Goal: Task Accomplishment & Management: Complete application form

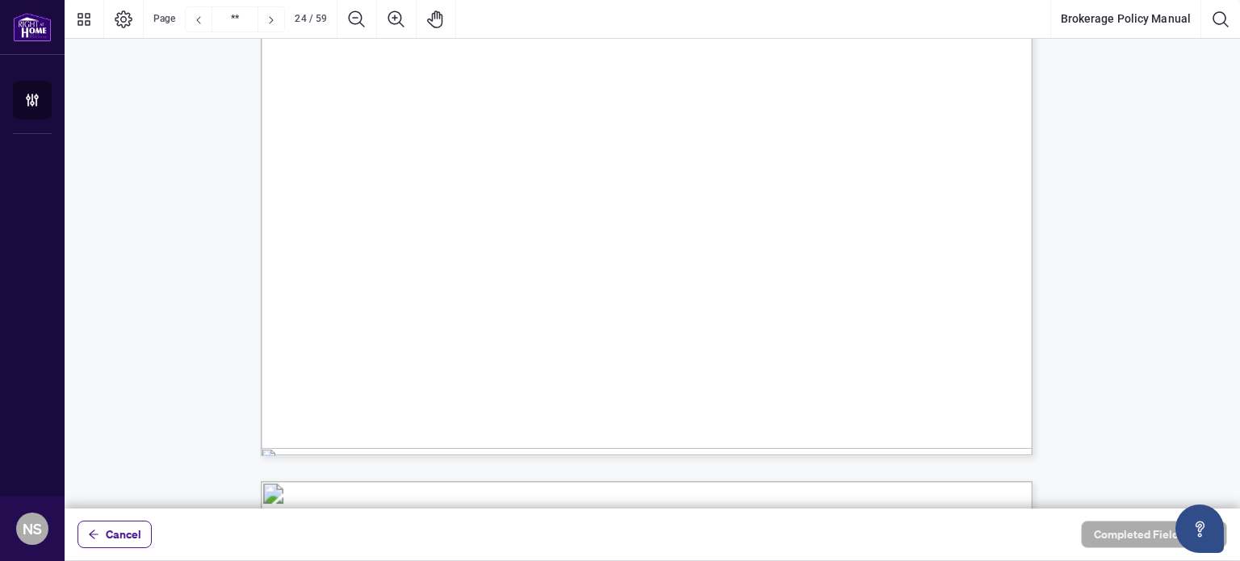
scroll to position [24154, 0]
click at [1239, 530] on div "Cancel Completed Fields 0 of 1" at bounding box center [652, 534] width 1175 height 52
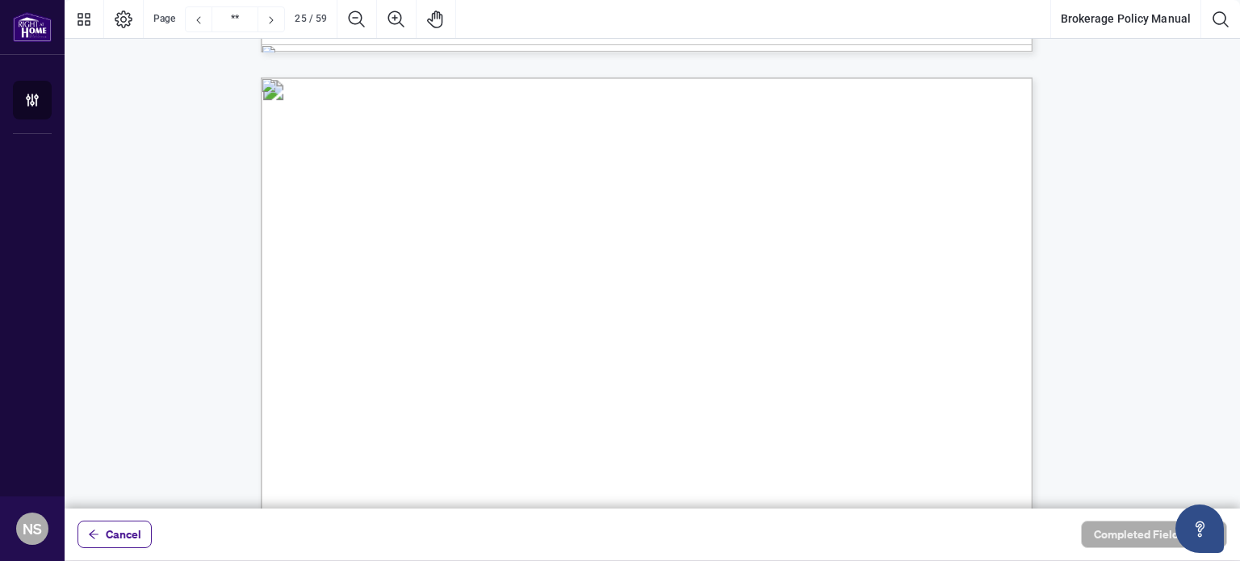
scroll to position [24573, 0]
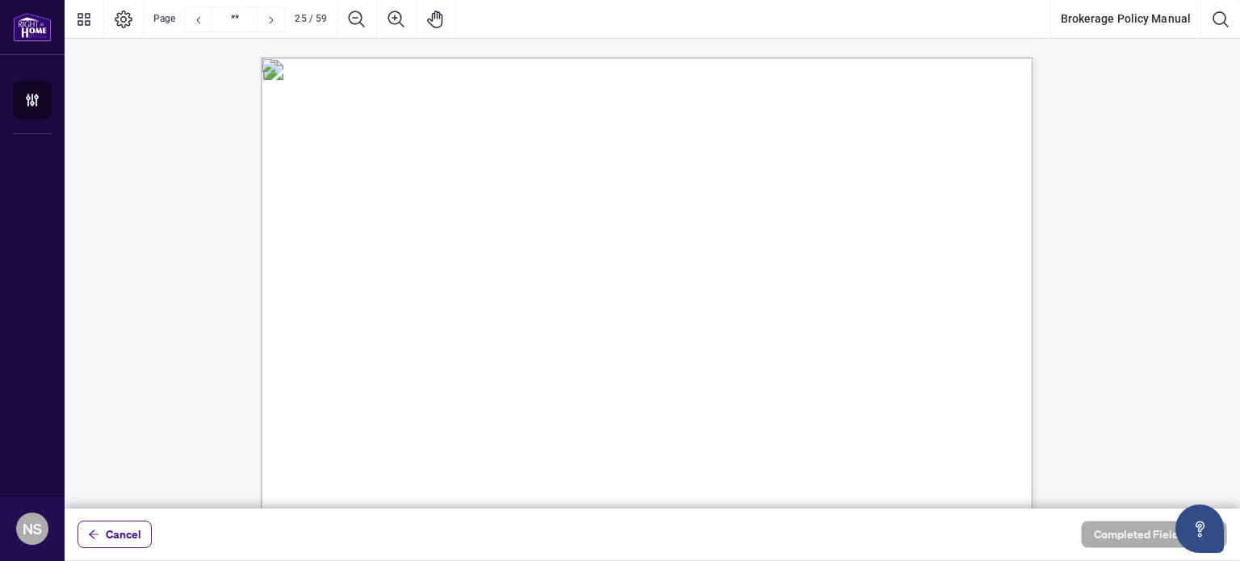
click at [1239, 509] on div "Cancel Completed Fields 0 of 1" at bounding box center [652, 534] width 1175 height 52
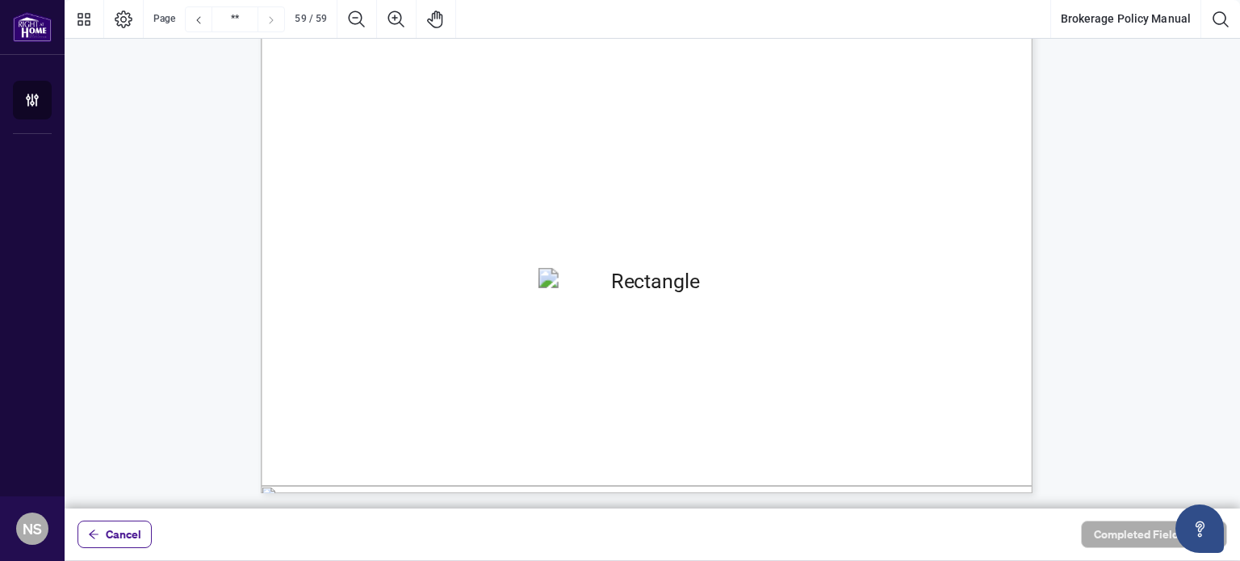
scroll to position [59540, 0]
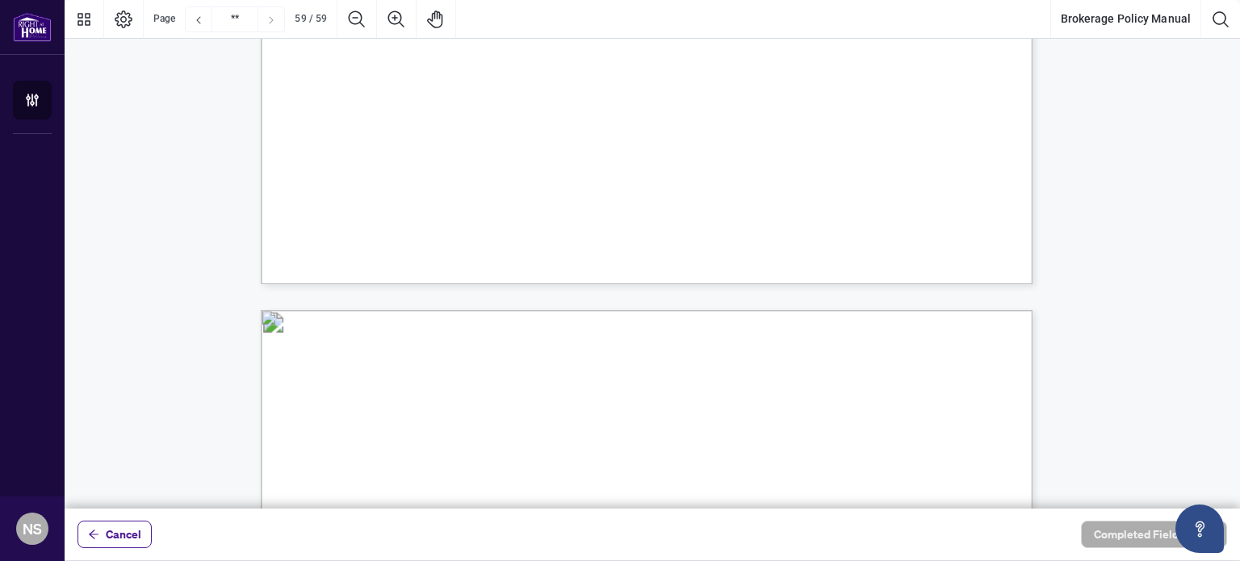
type input "**"
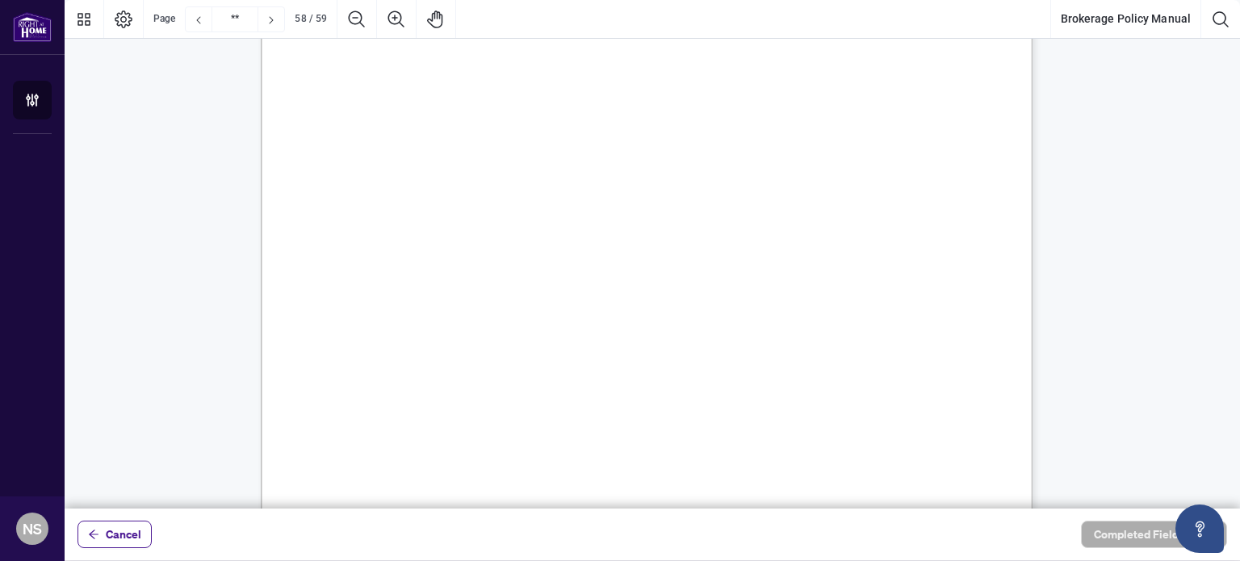
scroll to position [58307, 0]
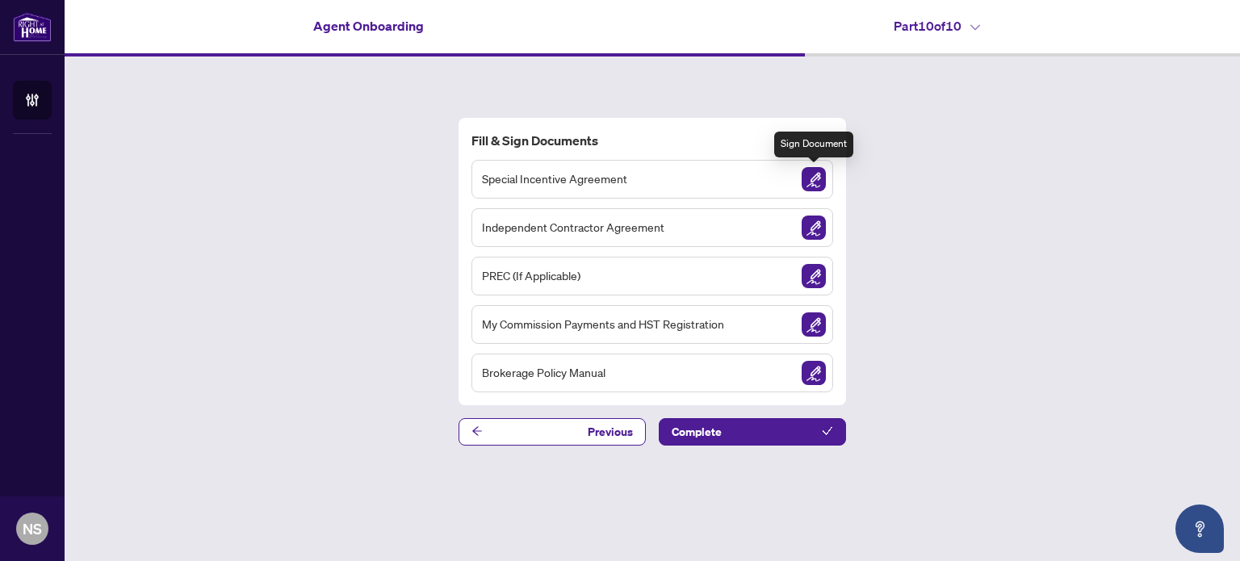
click at [817, 188] on img "Sign Document" at bounding box center [813, 179] width 24 height 24
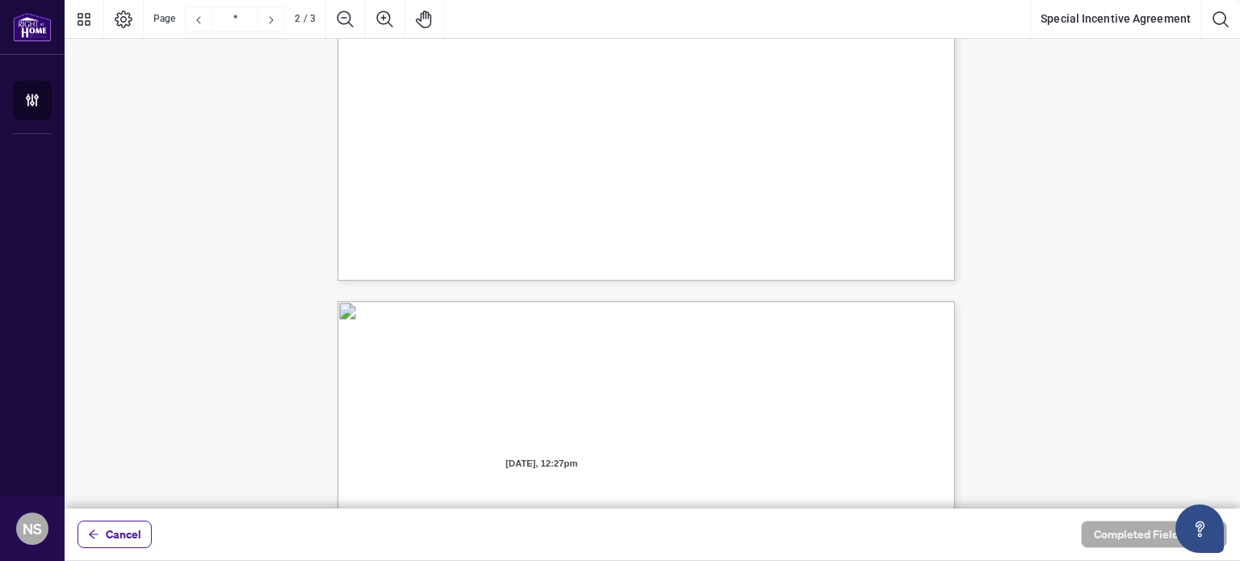
type input "*"
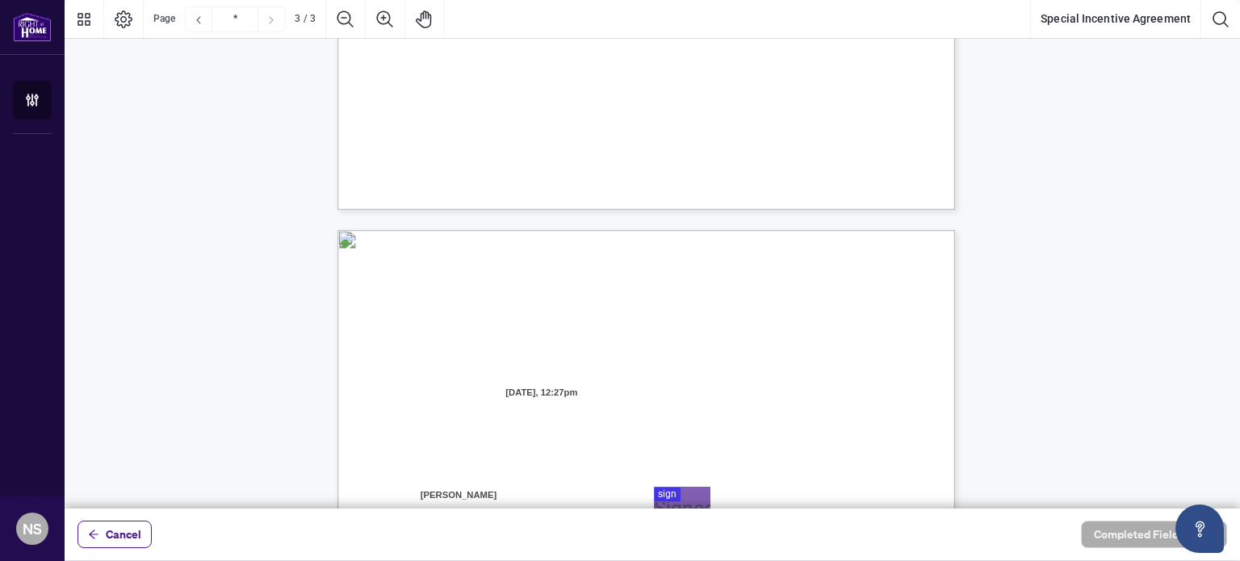
scroll to position [1517, 0]
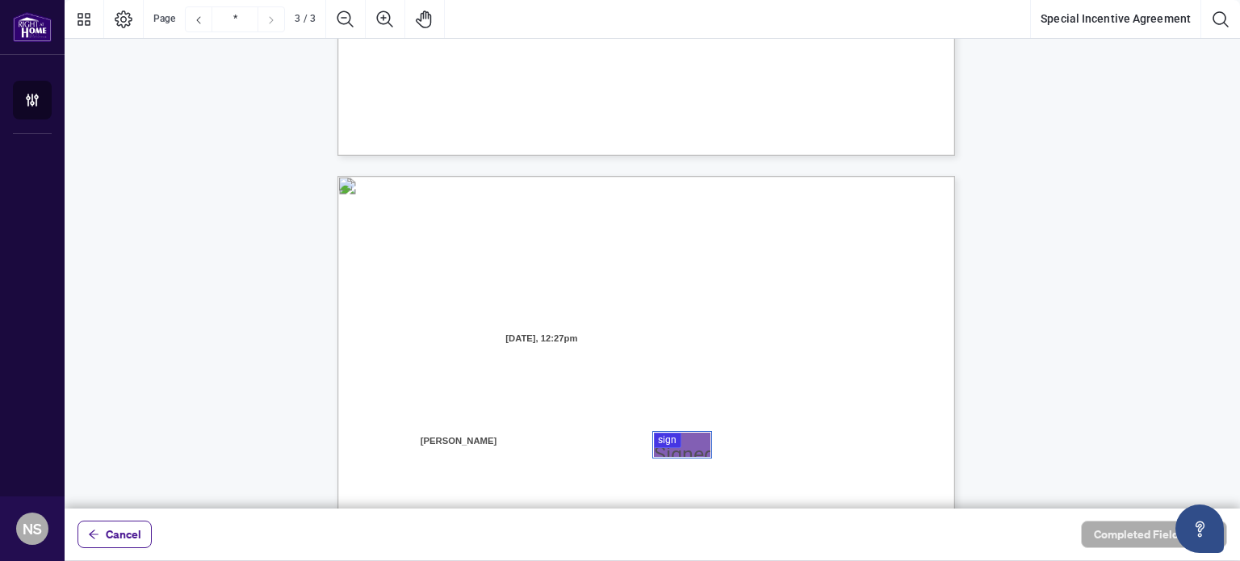
click at [663, 448] on div at bounding box center [652, 254] width 1175 height 508
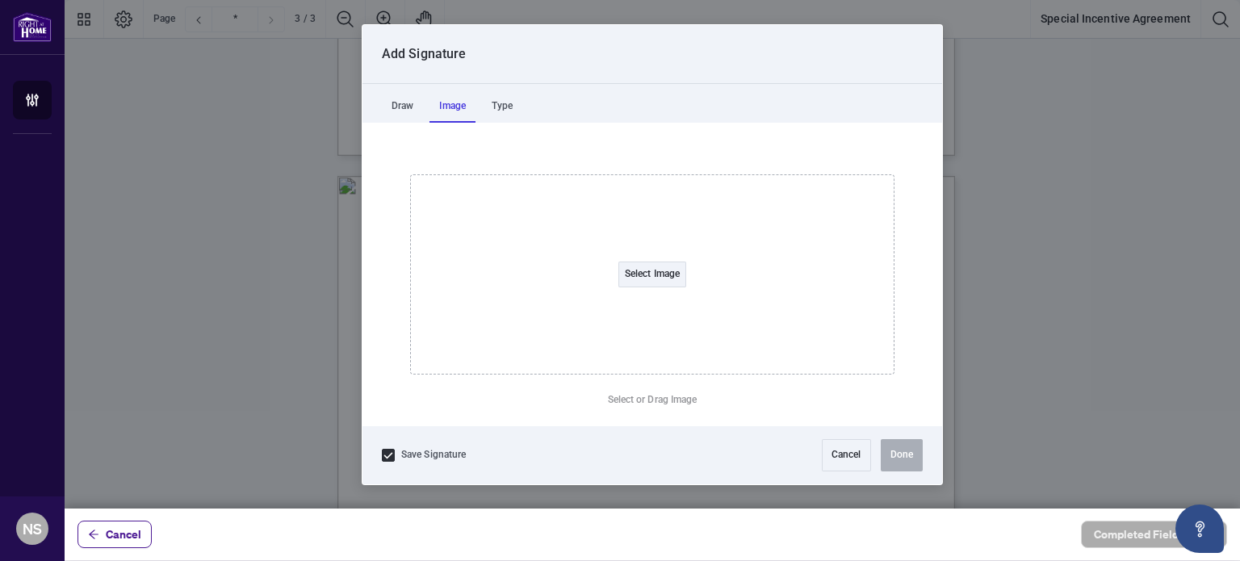
click at [448, 111] on div "Image" at bounding box center [452, 106] width 46 height 32
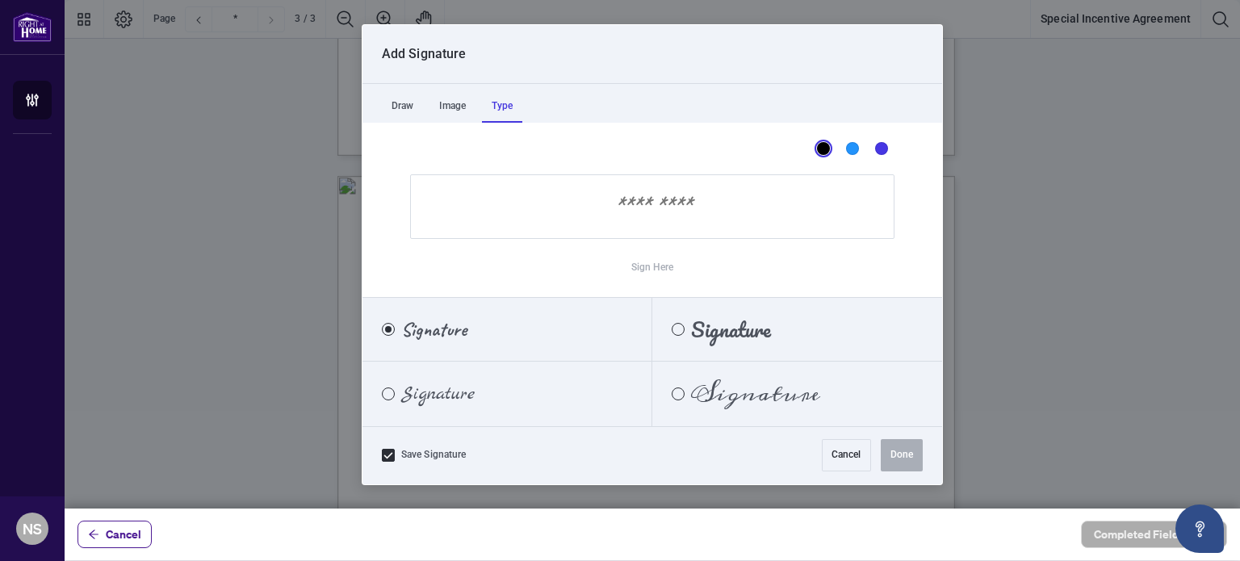
click at [506, 109] on div "Type" at bounding box center [502, 106] width 40 height 32
click at [677, 393] on div "Meddon" at bounding box center [677, 393] width 13 height 13
click at [750, 206] on input "Sign Here" at bounding box center [652, 206] width 484 height 65
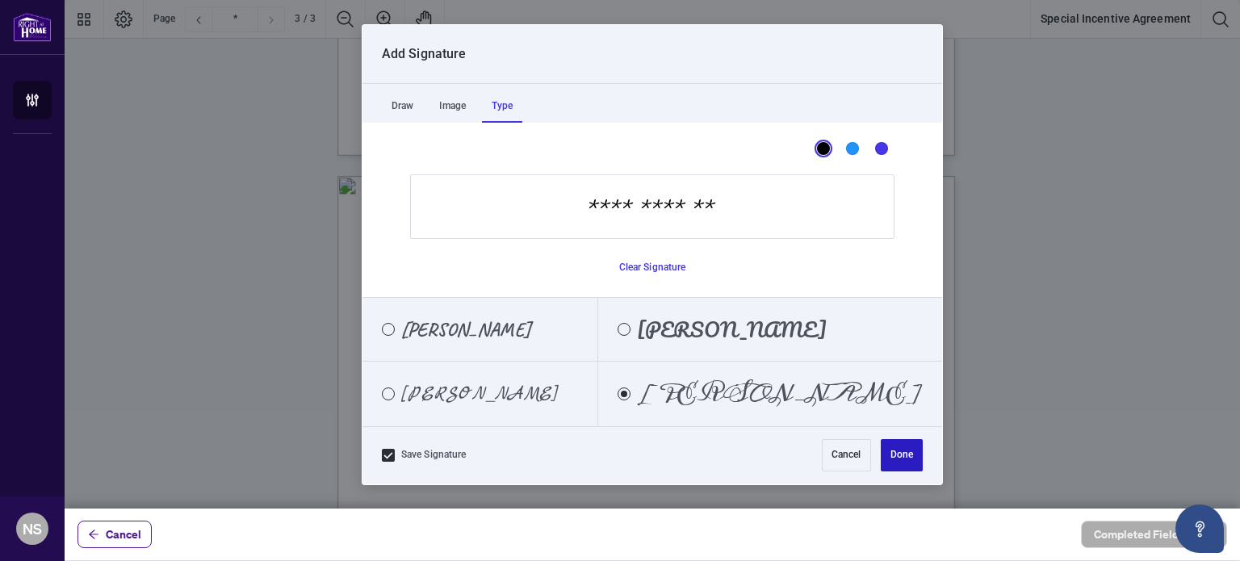
type input "**********"
click at [903, 456] on button "Done" at bounding box center [902, 455] width 42 height 32
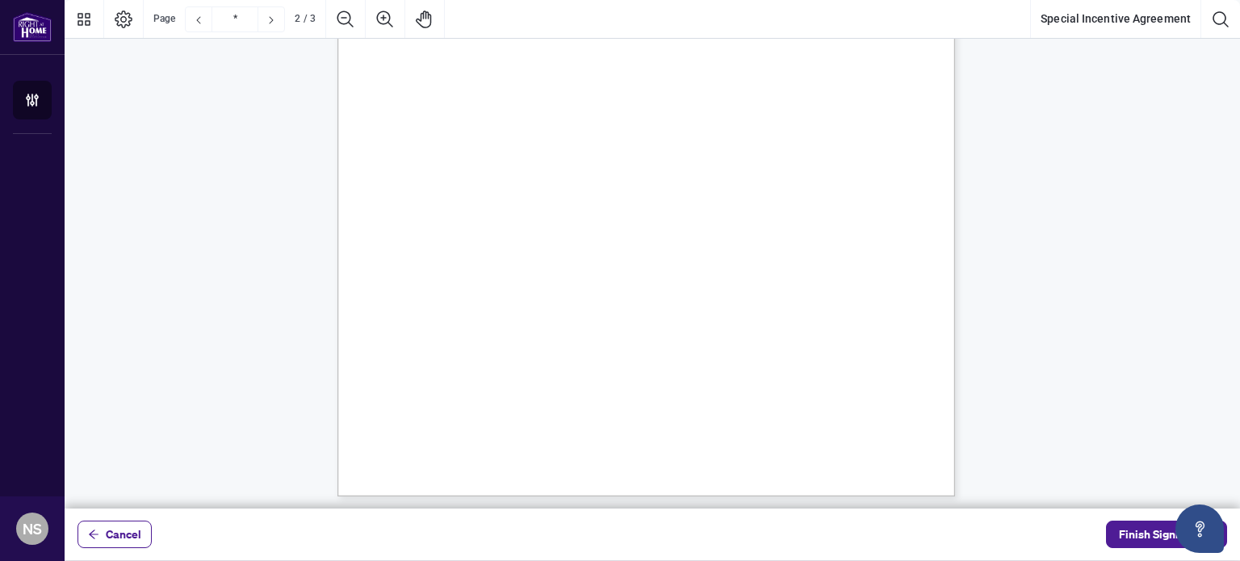
scroll to position [765, 0]
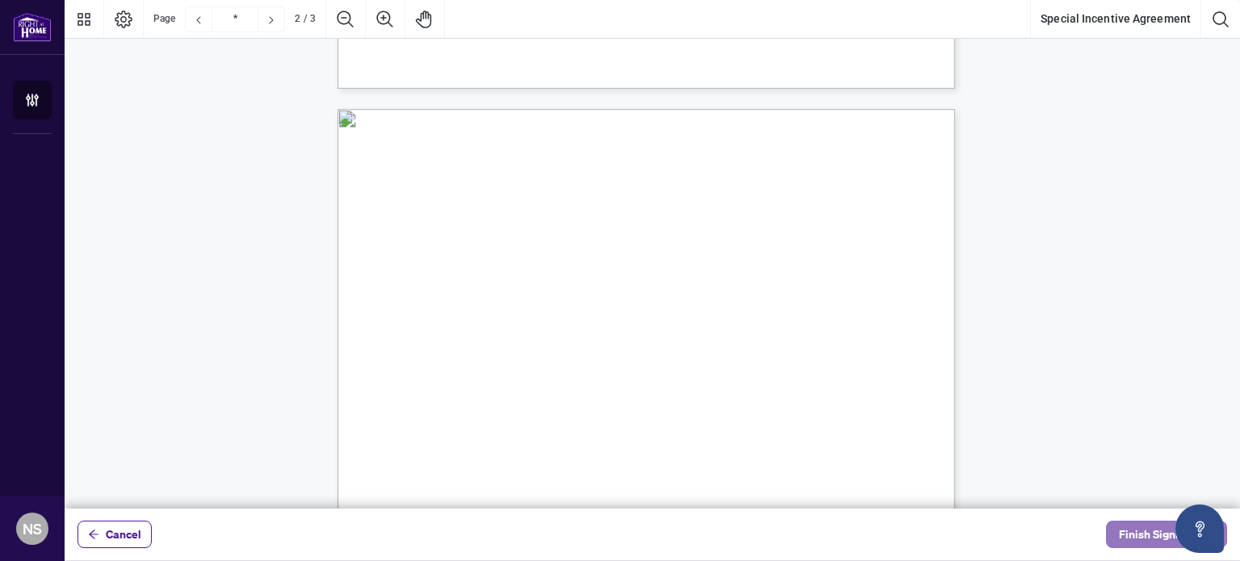
click at [1150, 534] on span "Finish Signing" at bounding box center [1155, 534] width 73 height 26
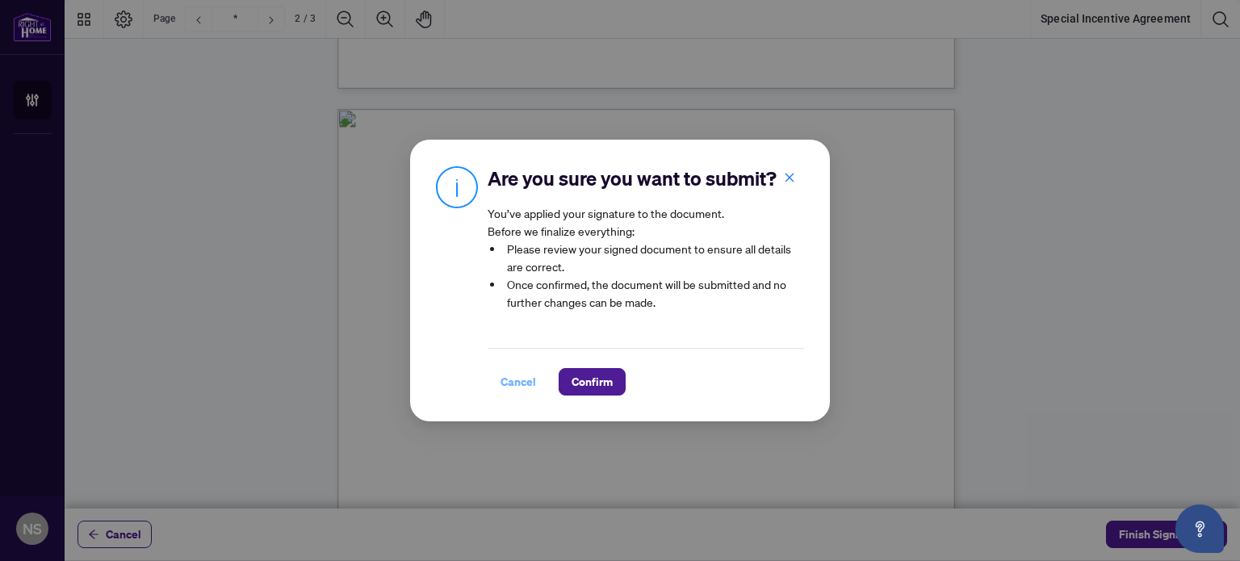
click at [512, 395] on span "Cancel" at bounding box center [518, 382] width 36 height 26
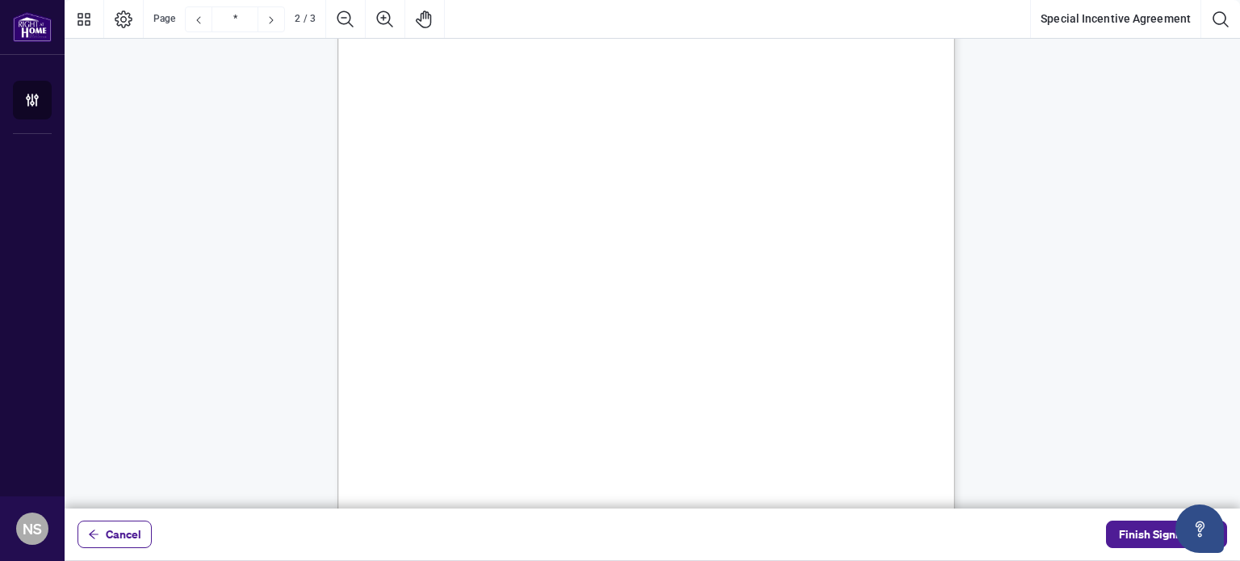
scroll to position [0, 0]
type input "*"
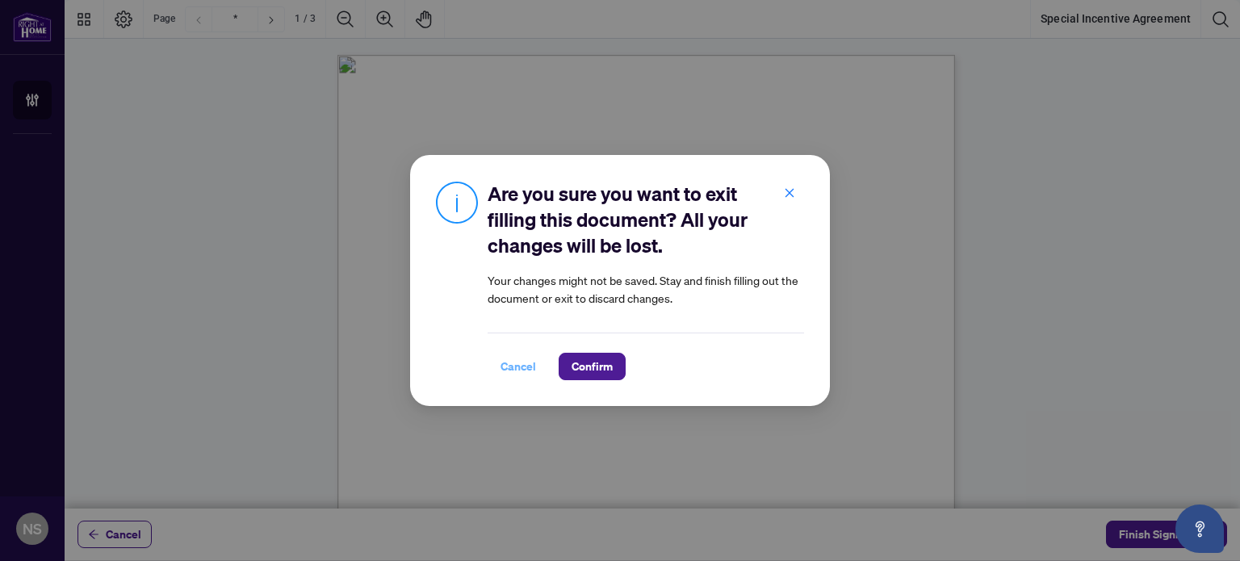
click at [521, 373] on span "Cancel" at bounding box center [518, 367] width 36 height 26
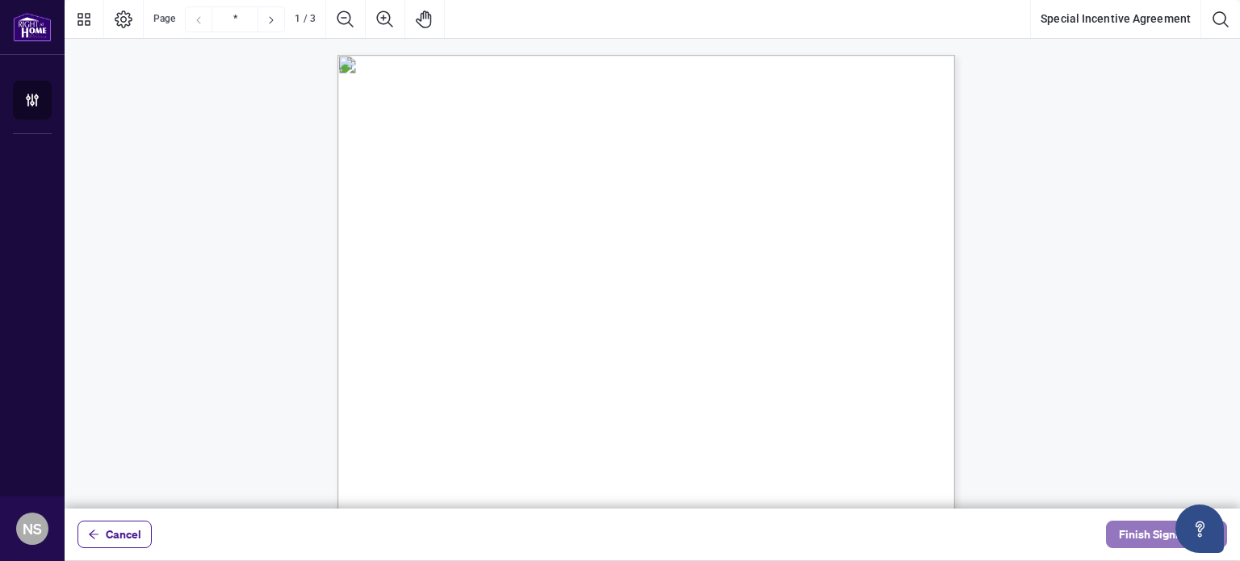
click at [1148, 533] on span "Finish Signing" at bounding box center [1155, 534] width 73 height 26
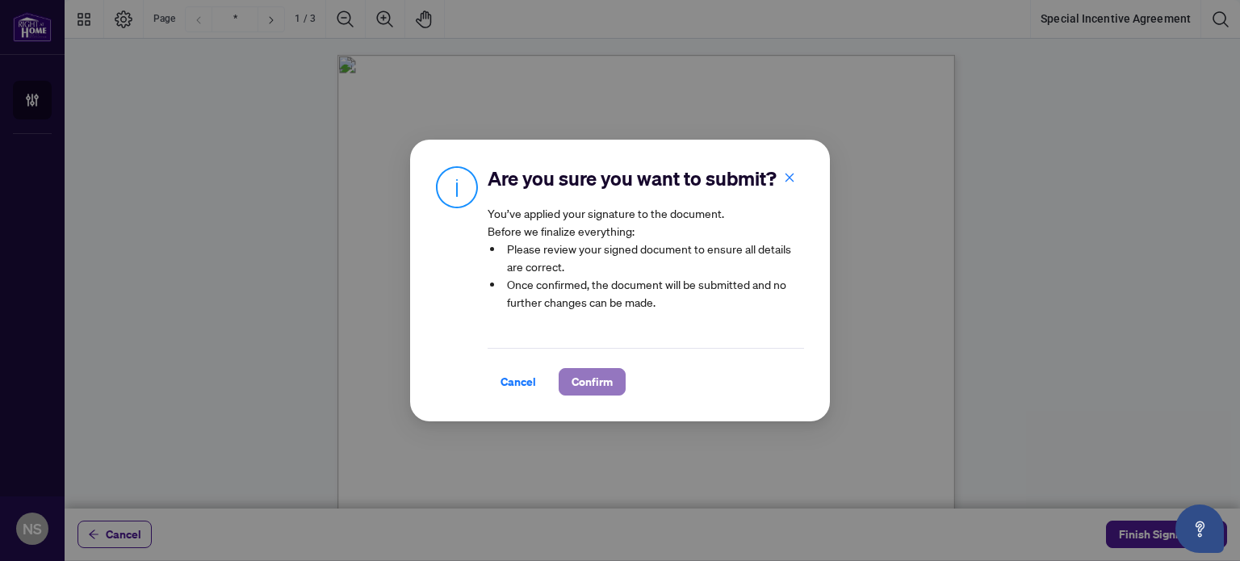
click at [584, 390] on span "Confirm" at bounding box center [591, 382] width 41 height 26
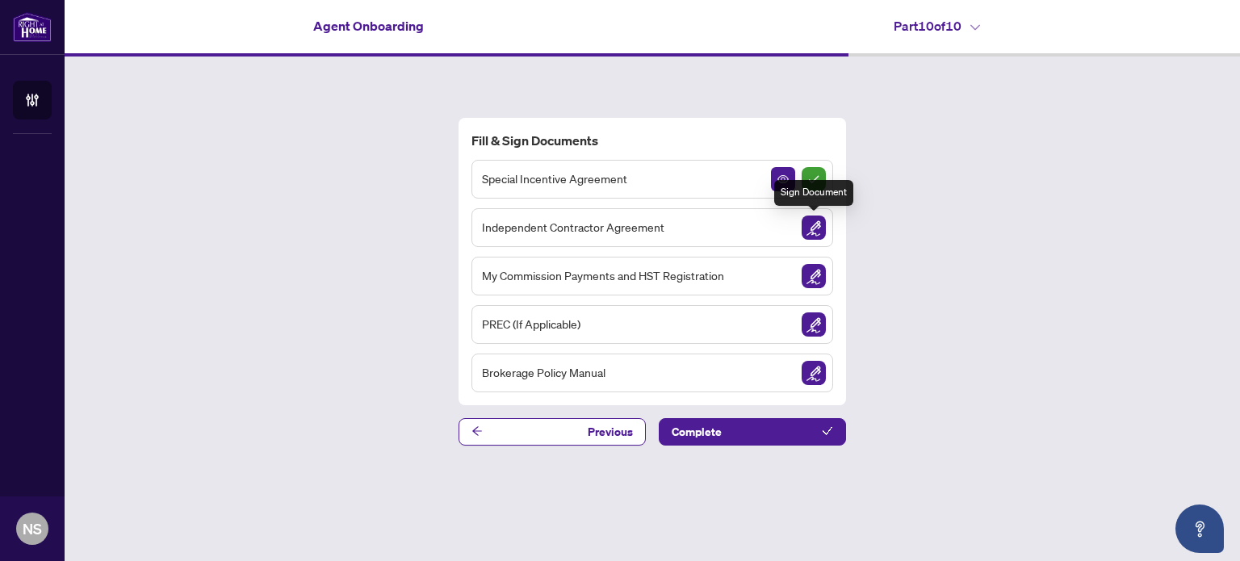
click at [814, 232] on img "Sign Document" at bounding box center [813, 227] width 24 height 24
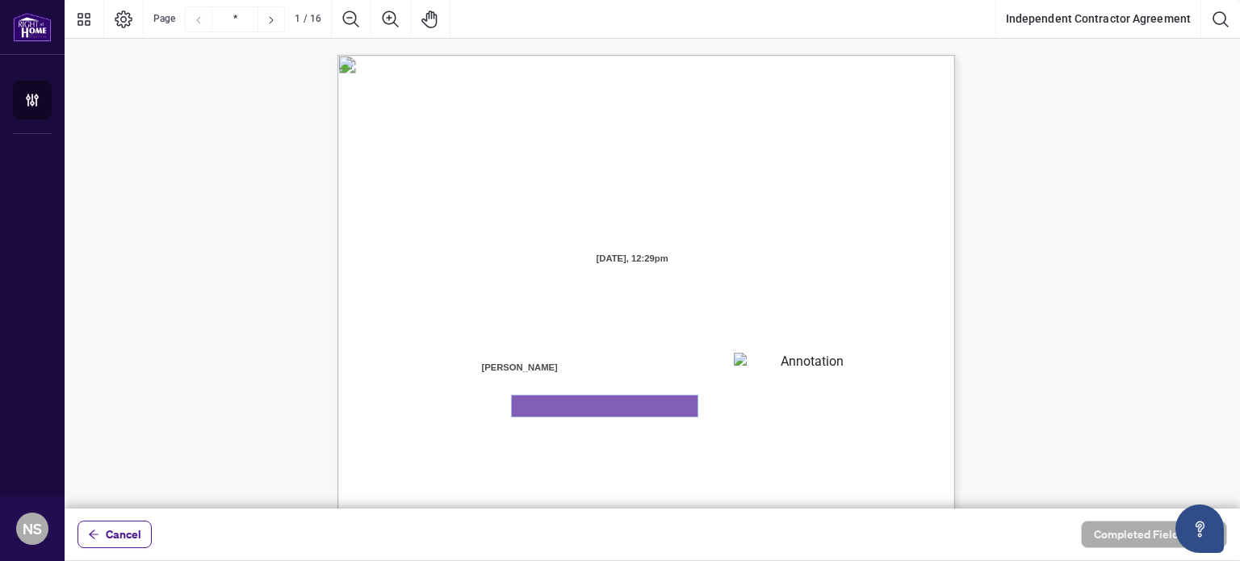
click at [615, 412] on textarea "01K2N800VRNZWEDT7GS4268ZBH" at bounding box center [605, 405] width 186 height 21
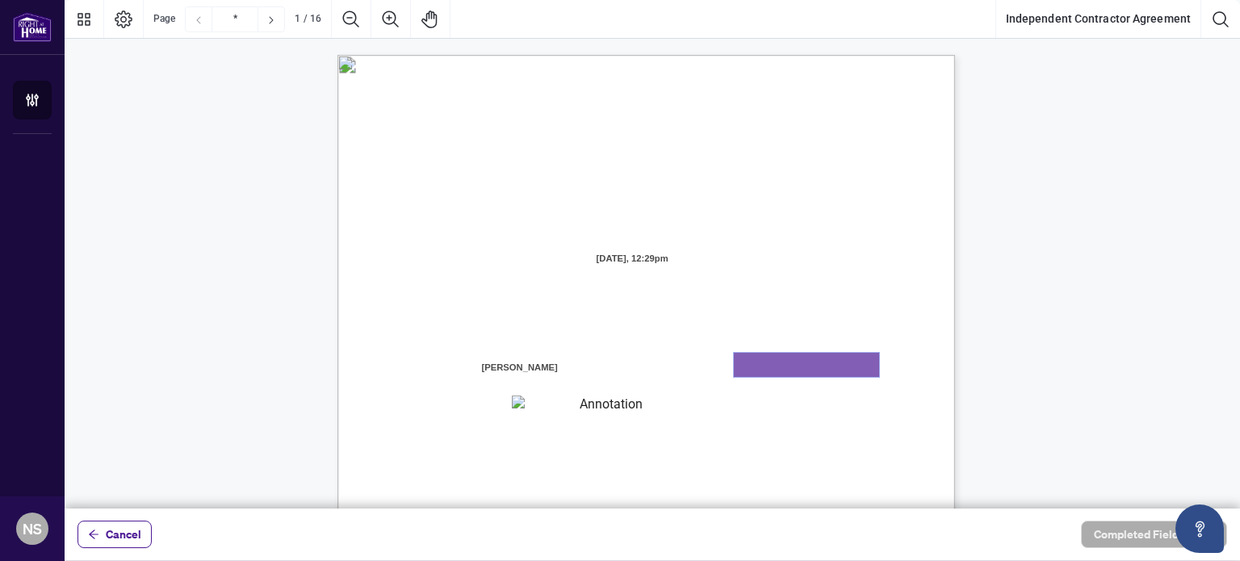
click at [753, 367] on textarea "01K2N7ZVXADQDZS13CP82GTG0Z" at bounding box center [806, 365] width 145 height 24
type textarea "**********"
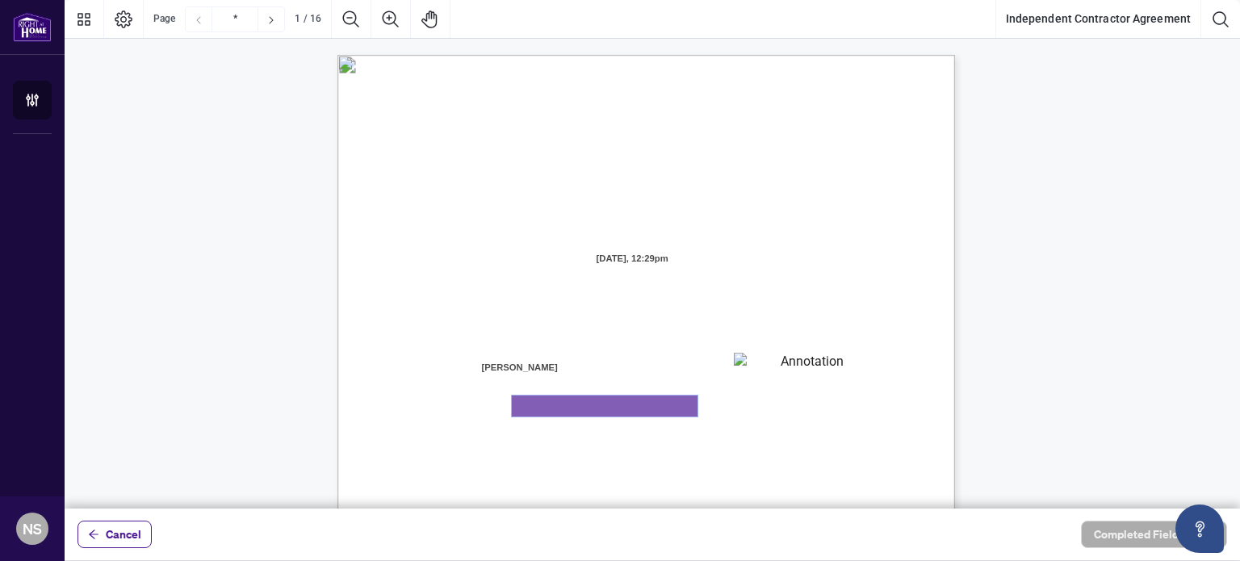
click at [577, 406] on textarea "01K2N800VRNZWEDT7GS4268ZBH" at bounding box center [605, 405] width 186 height 21
type textarea "******"
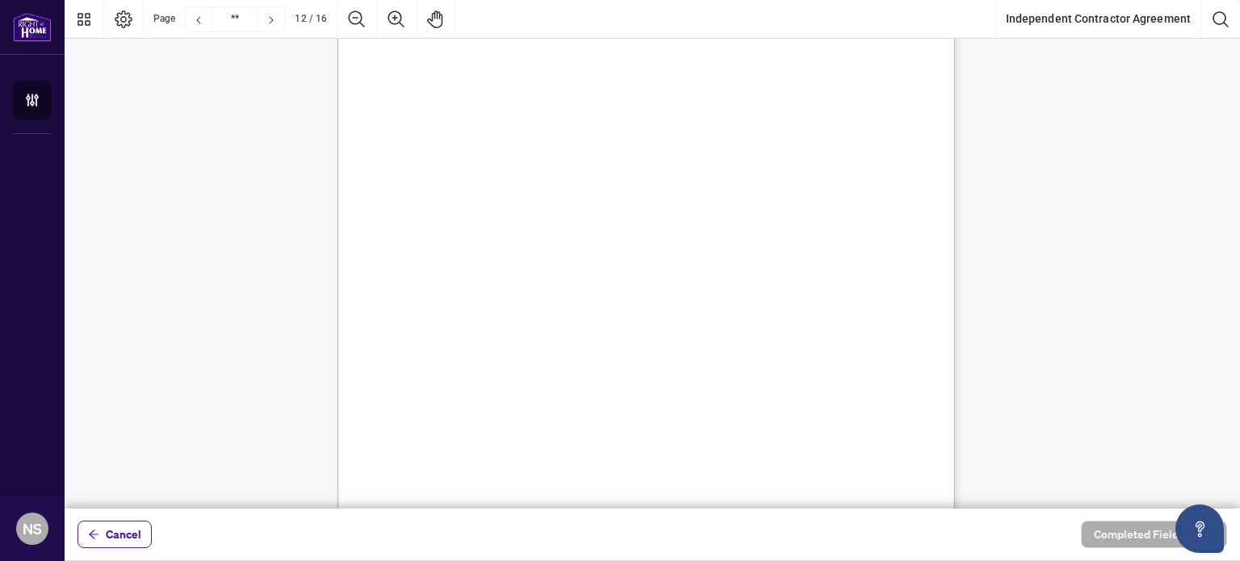
scroll to position [9251, 0]
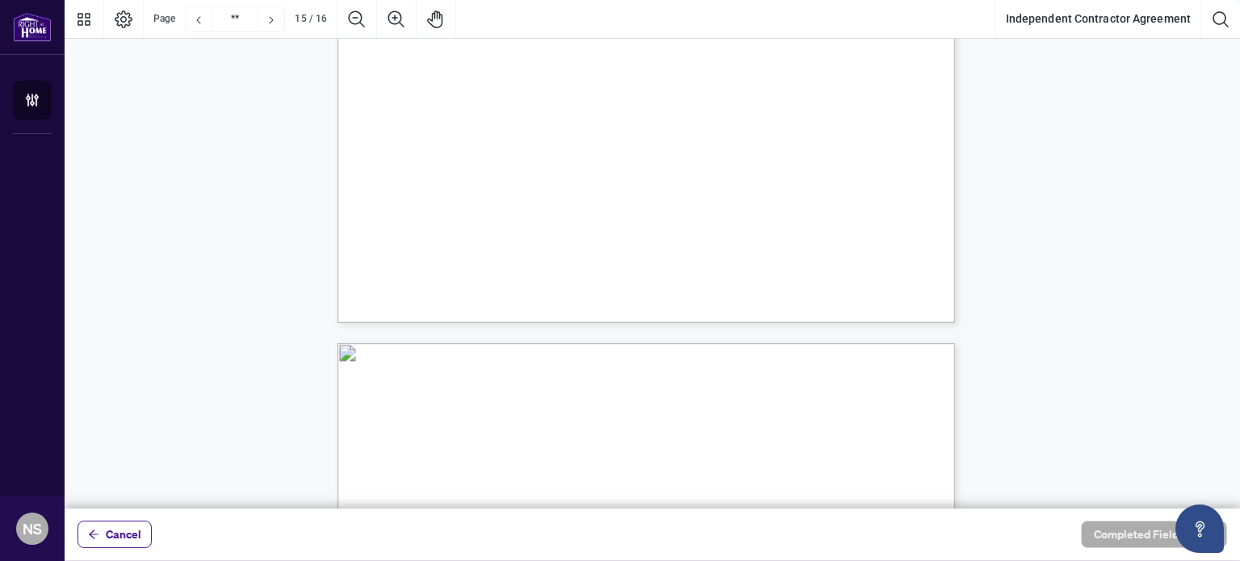
type input "**"
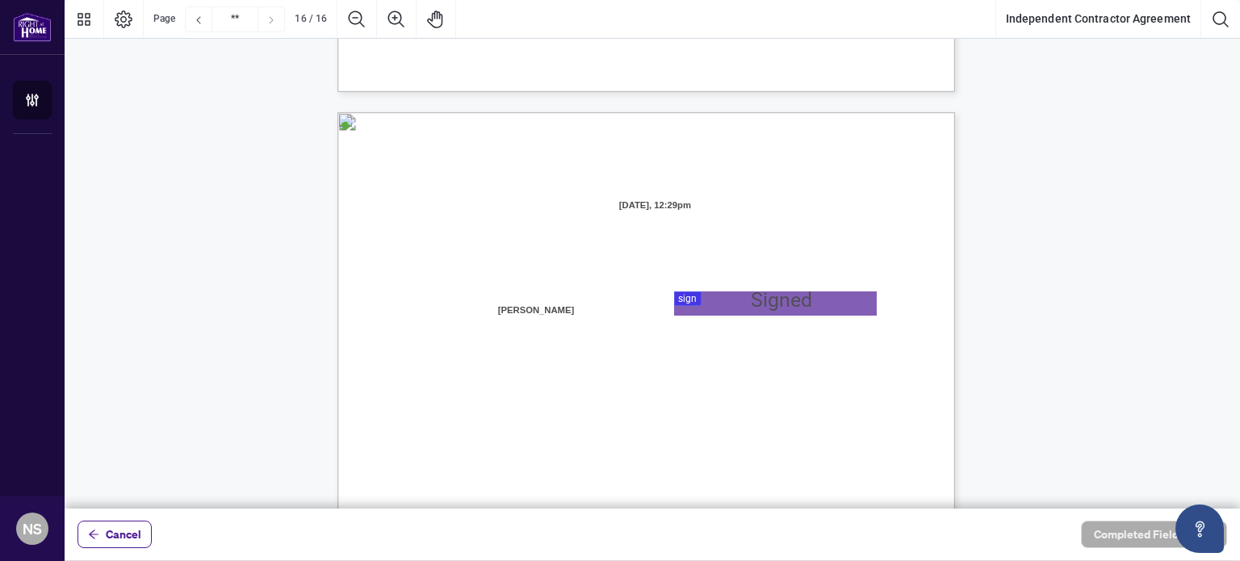
scroll to position [12250, 0]
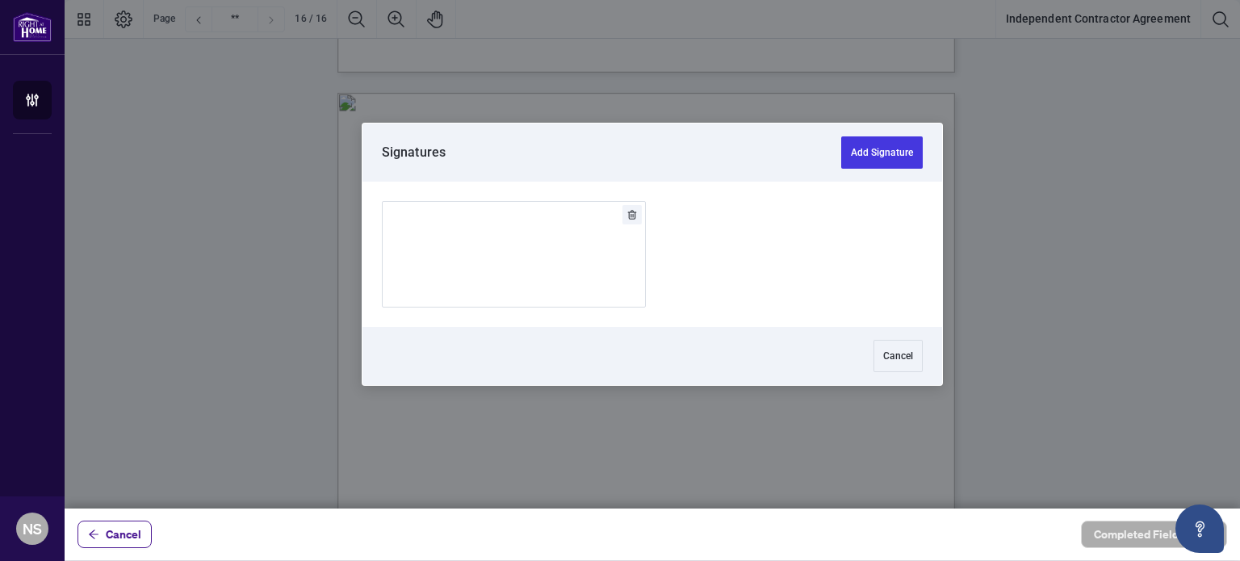
click at [713, 287] on div at bounding box center [652, 254] width 1175 height 508
click at [849, 155] on button "Add Signature" at bounding box center [882, 152] width 82 height 32
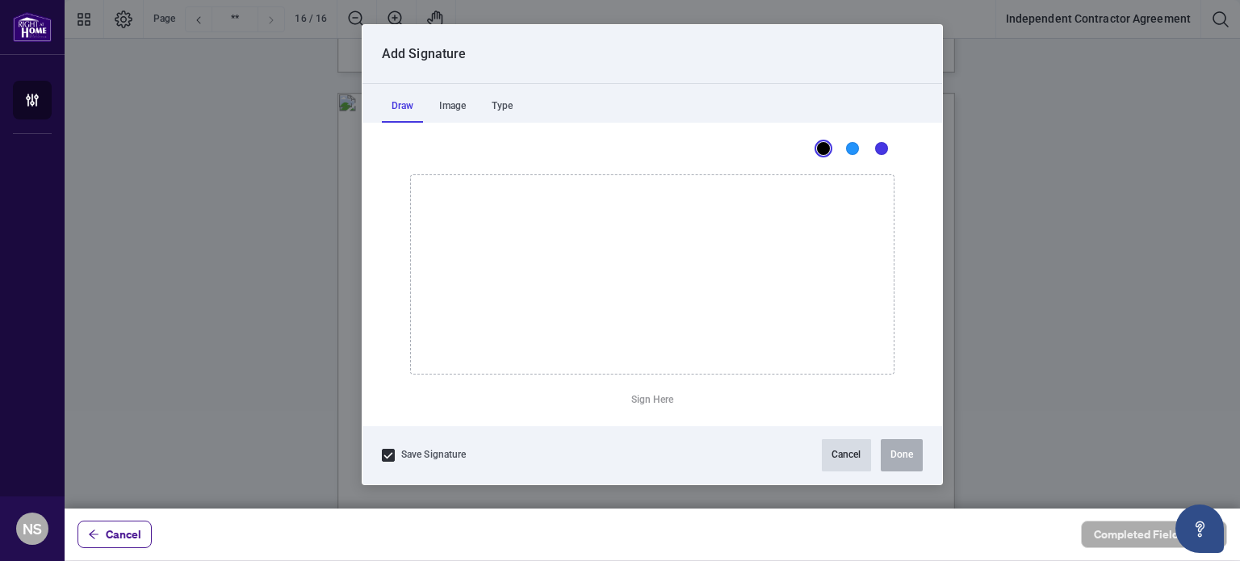
click at [832, 454] on button "Cancel" at bounding box center [846, 455] width 49 height 32
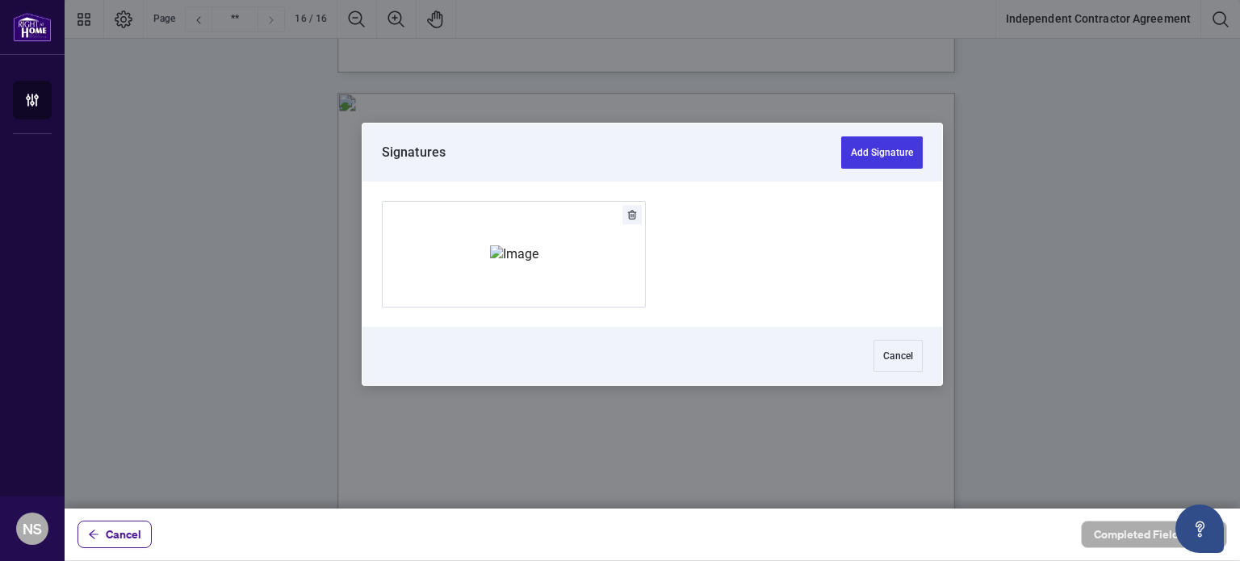
click at [734, 278] on div at bounding box center [652, 254] width 1175 height 508
click at [873, 147] on button "Add Signature" at bounding box center [882, 152] width 82 height 32
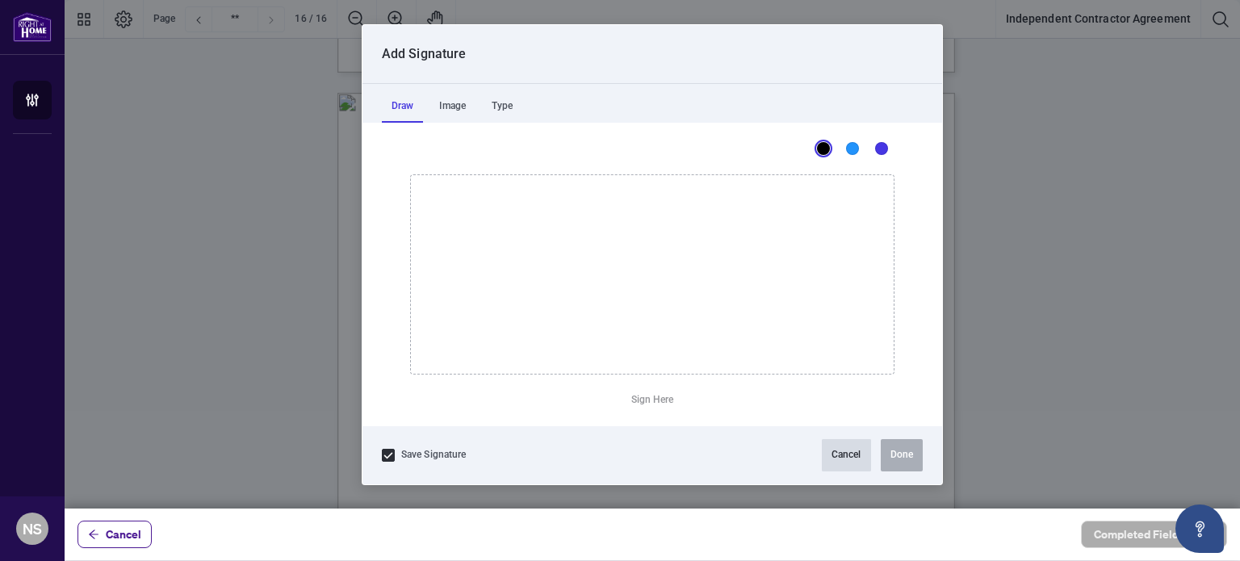
click at [841, 458] on button "Cancel" at bounding box center [846, 455] width 49 height 32
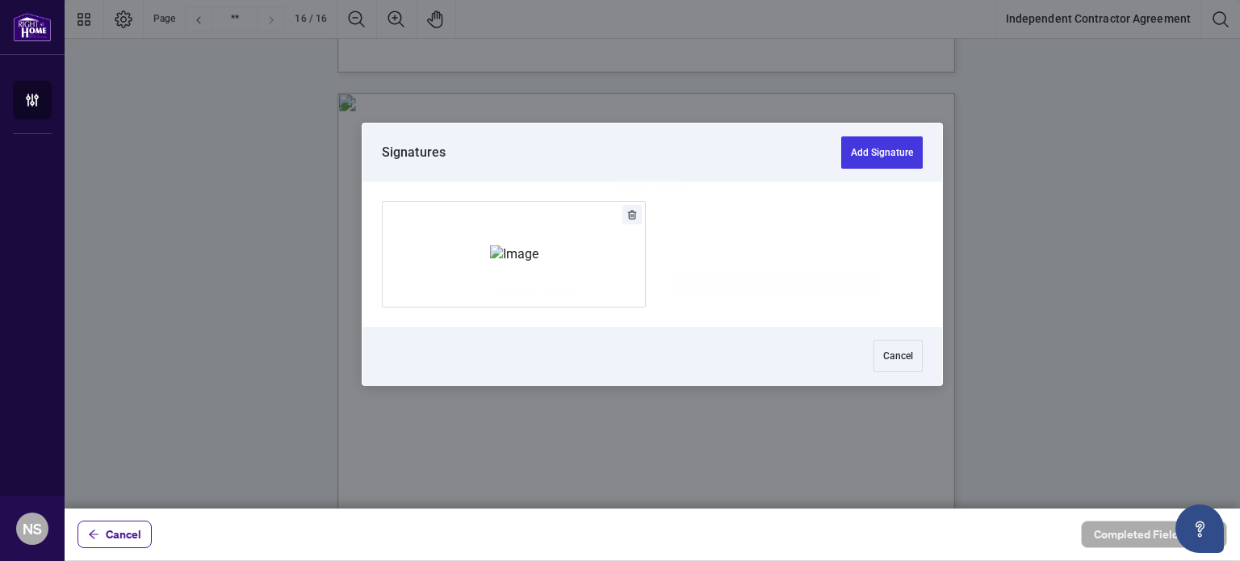
click at [731, 283] on div at bounding box center [652, 254] width 1175 height 508
click at [781, 311] on div at bounding box center [651, 254] width 579 height 145
click at [925, 312] on div at bounding box center [651, 254] width 579 height 145
click at [886, 155] on button "Add Signature" at bounding box center [882, 152] width 82 height 32
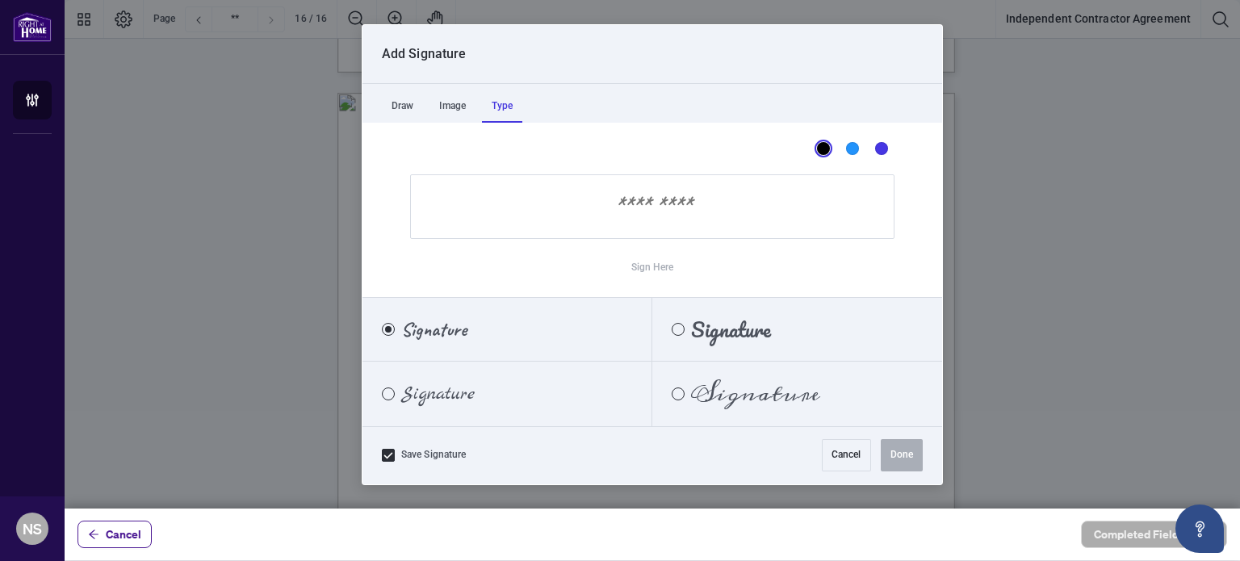
click at [509, 103] on div "Type" at bounding box center [502, 106] width 40 height 32
click at [674, 390] on div "Meddon" at bounding box center [677, 393] width 13 height 13
click at [697, 211] on input "Sign Here" at bounding box center [652, 206] width 484 height 65
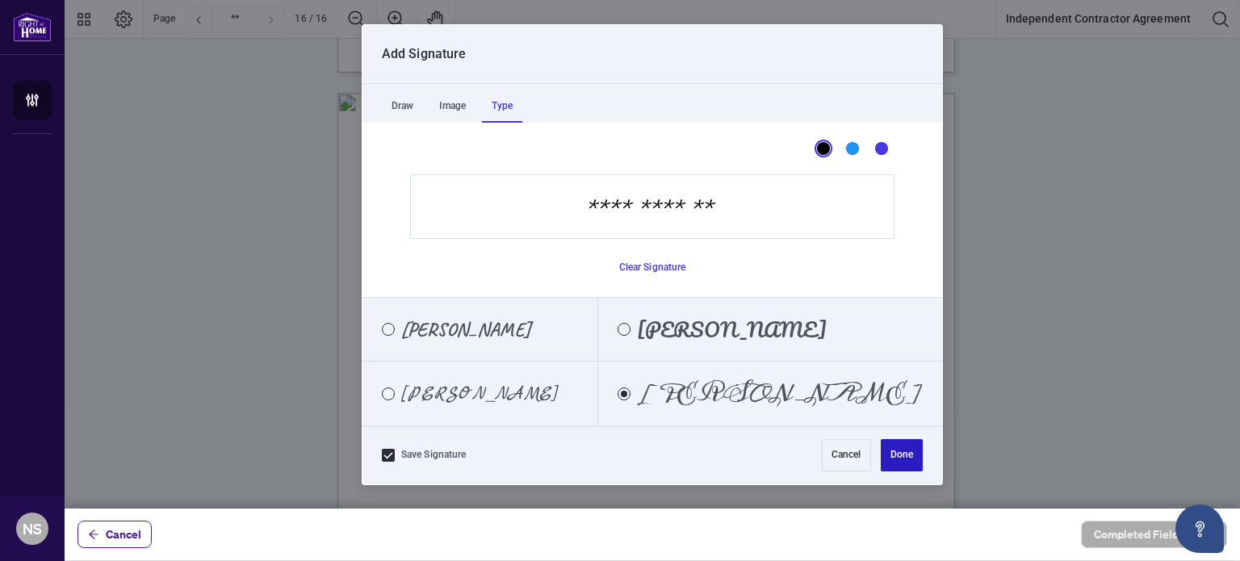
type input "**********"
click at [897, 454] on button "Done" at bounding box center [902, 455] width 42 height 32
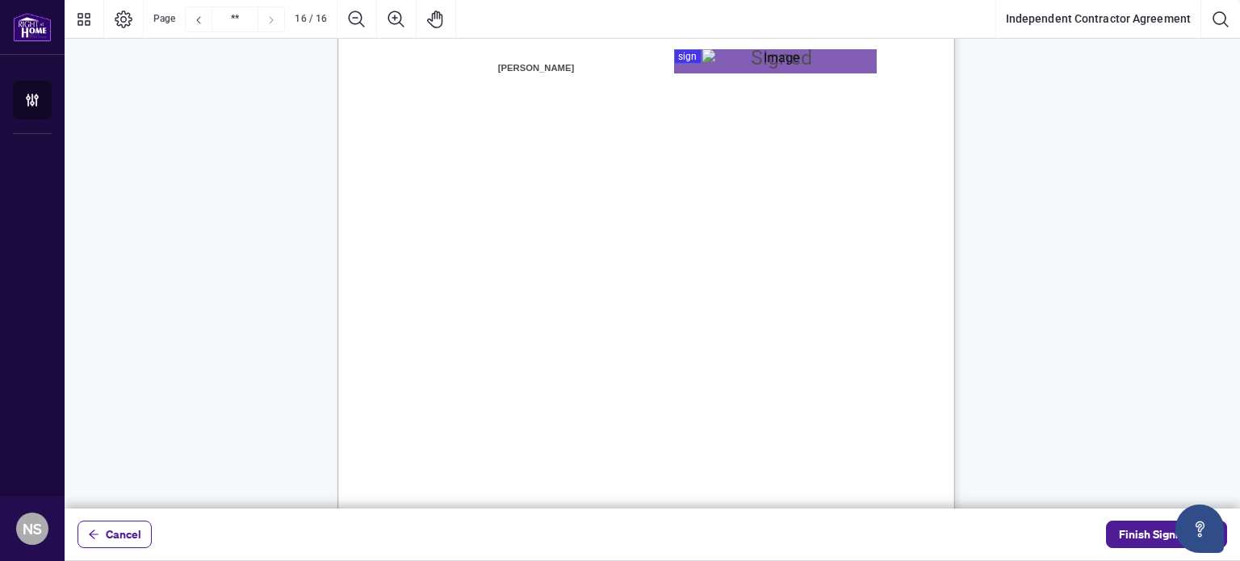
scroll to position [12476, 0]
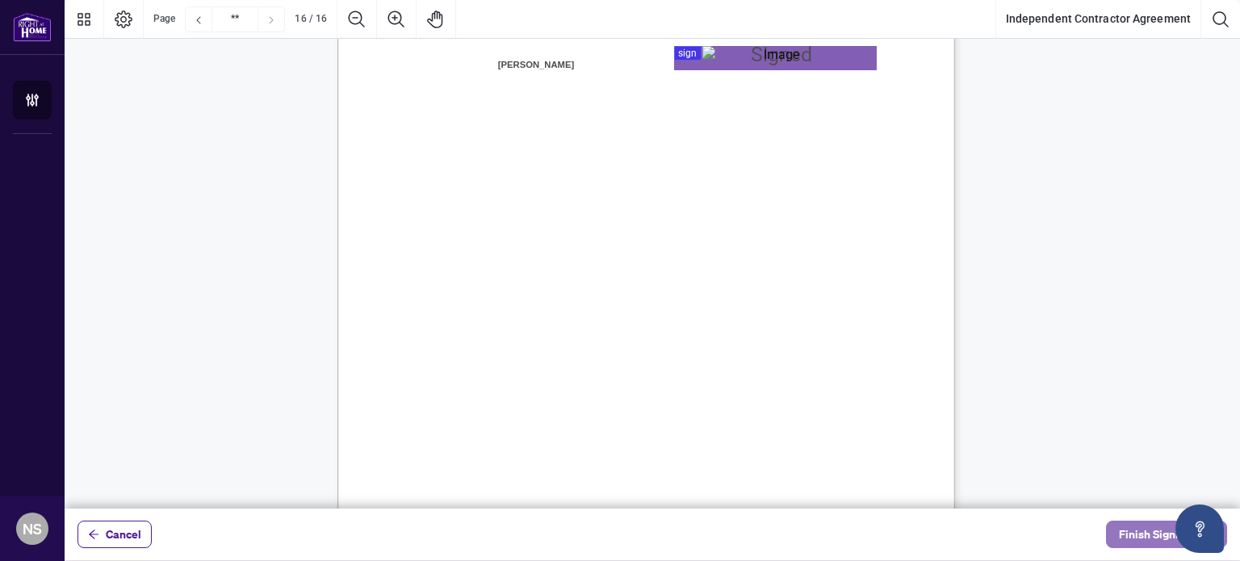
click at [1135, 540] on span "Finish Signing" at bounding box center [1155, 534] width 73 height 26
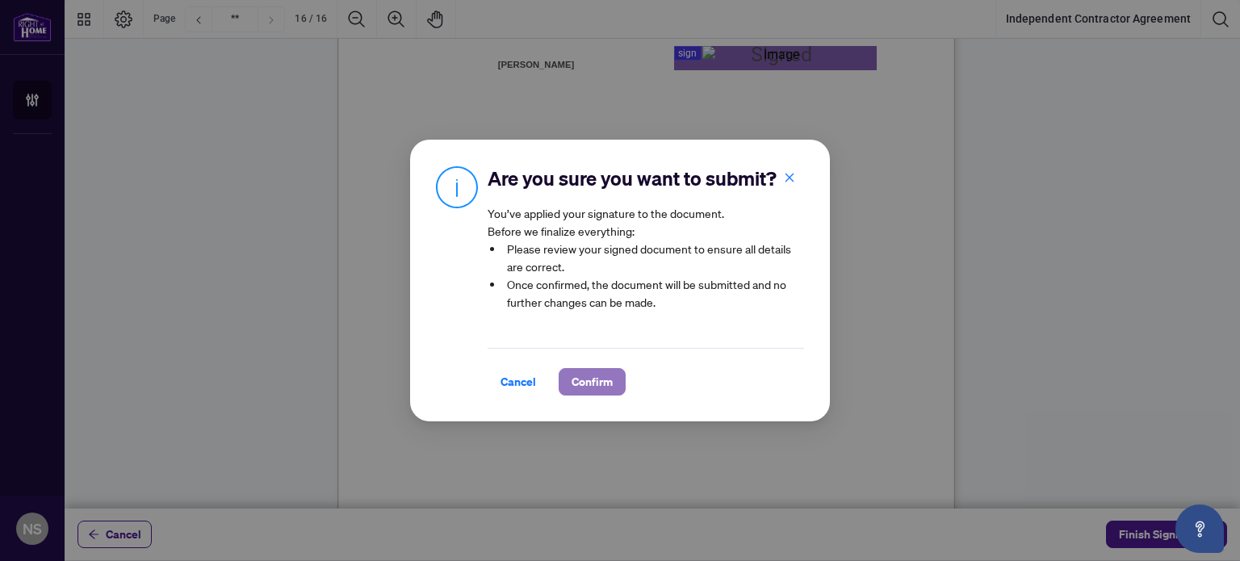
click at [605, 395] on span "Confirm" at bounding box center [591, 382] width 41 height 26
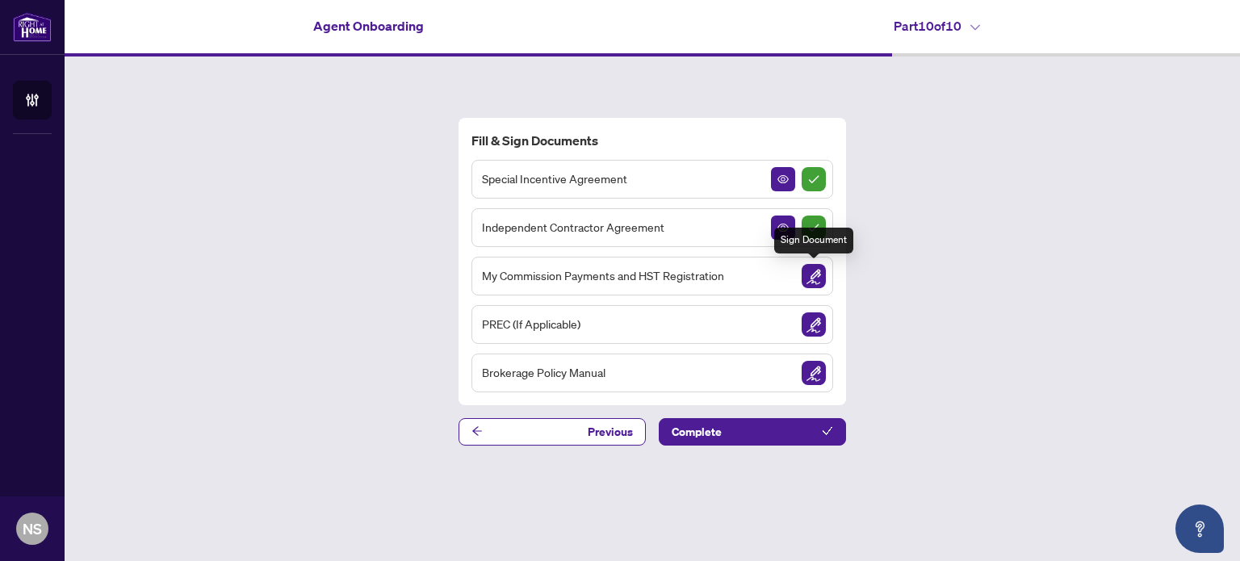
click at [818, 279] on img "Sign Document" at bounding box center [813, 276] width 24 height 24
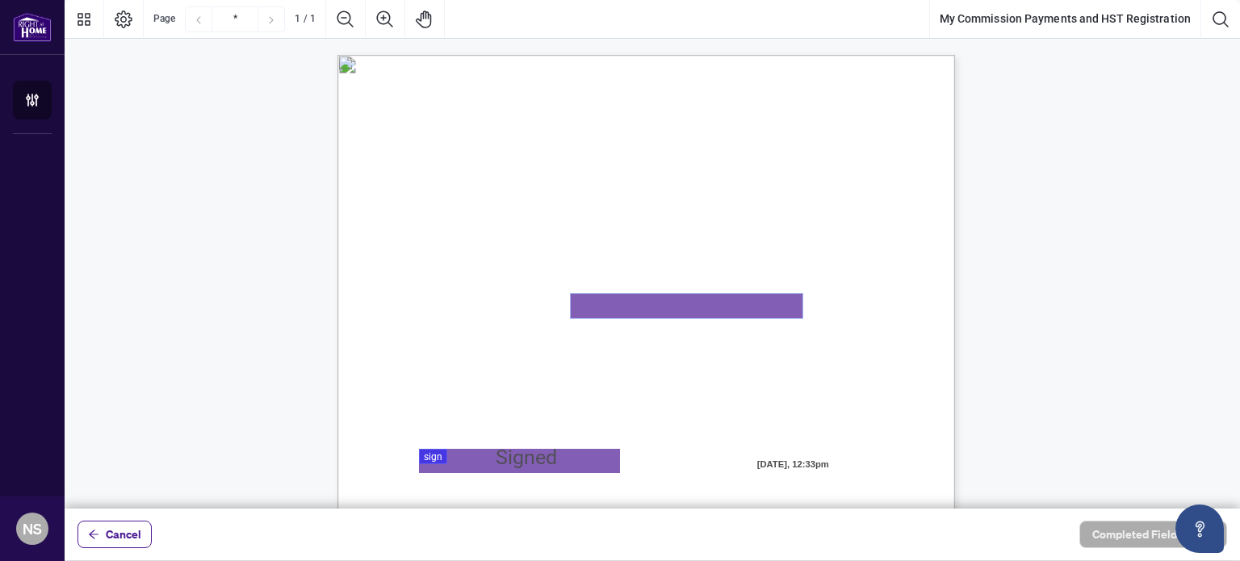
click at [617, 308] on textarea "01K2N82W0617PR3KA8X9DYAB9F" at bounding box center [687, 306] width 232 height 24
type textarea "**********"
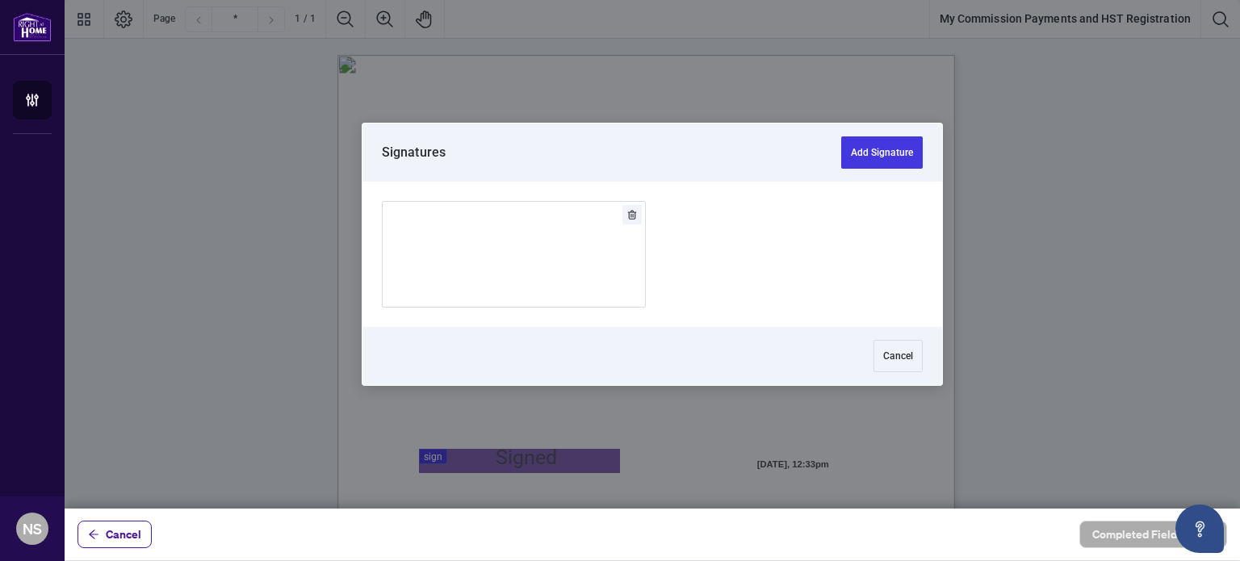
click at [471, 462] on div at bounding box center [652, 254] width 1175 height 508
click at [529, 288] on div "Add Signature" at bounding box center [514, 254] width 48 height 161
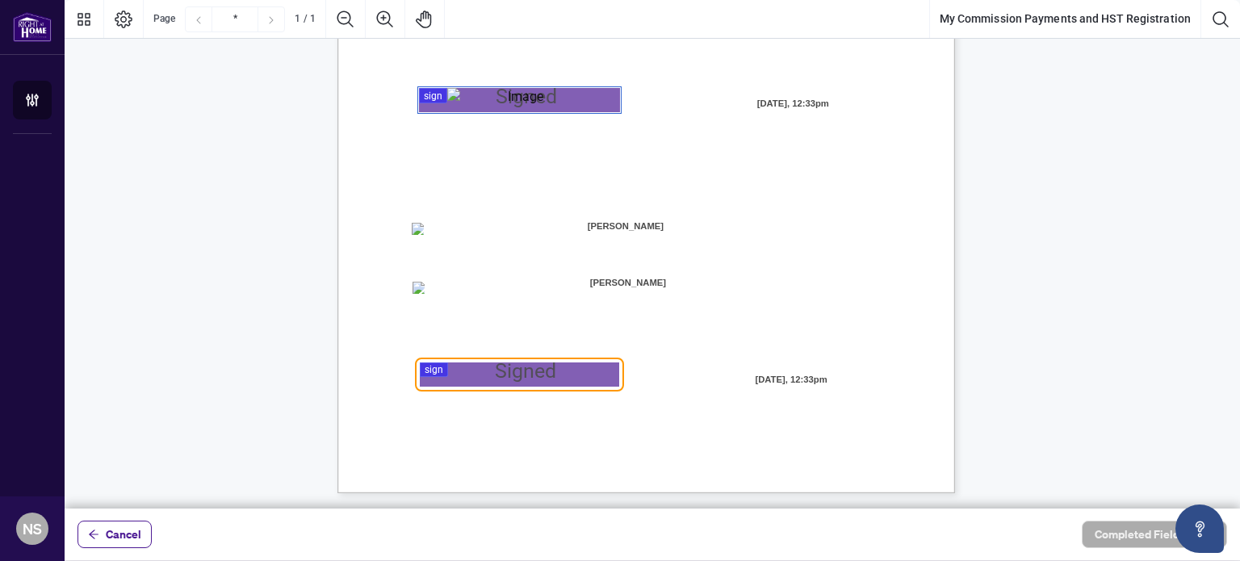
scroll to position [362, 0]
click at [529, 288] on span "[PERSON_NAME]" at bounding box center [628, 282] width 200 height 24
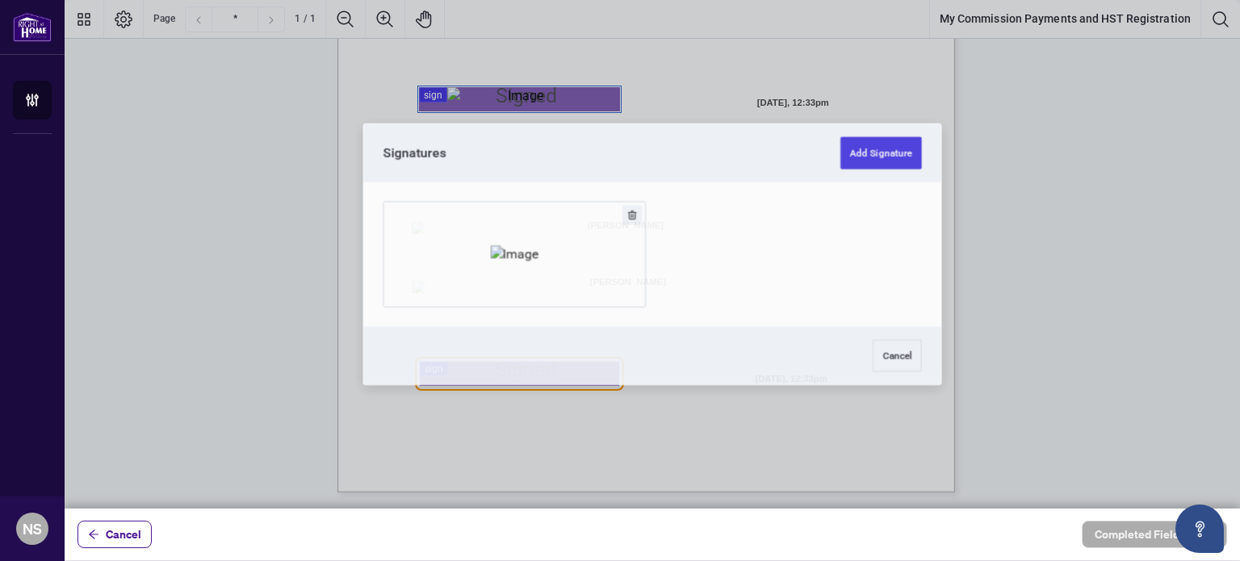
click at [500, 378] on div at bounding box center [652, 254] width 1175 height 508
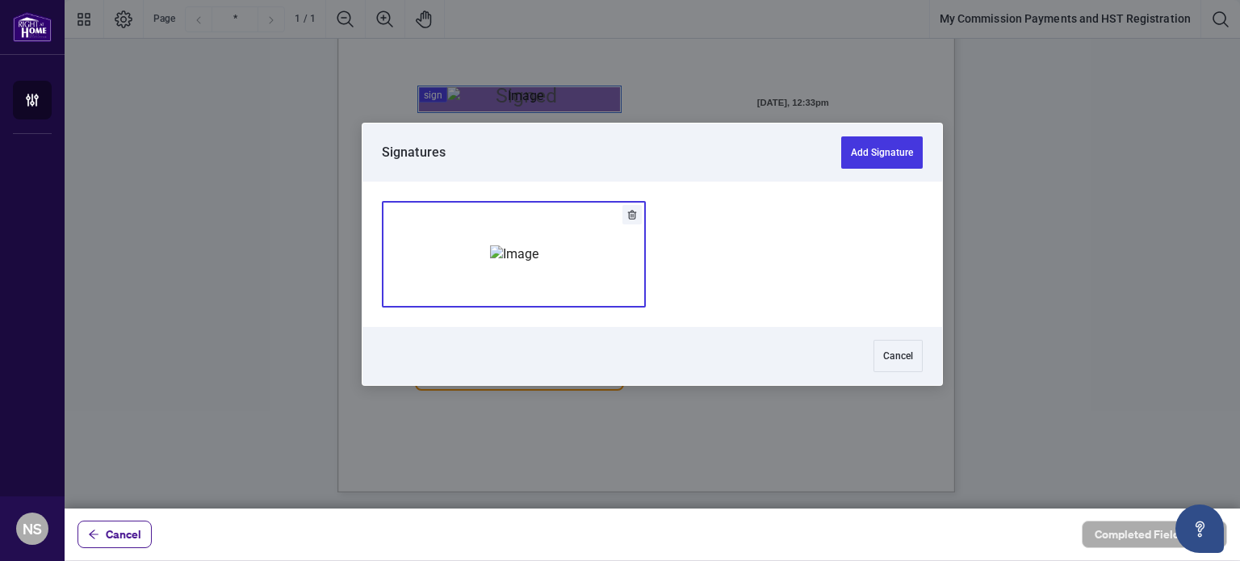
click at [492, 287] on div "Add Signature" at bounding box center [514, 254] width 48 height 161
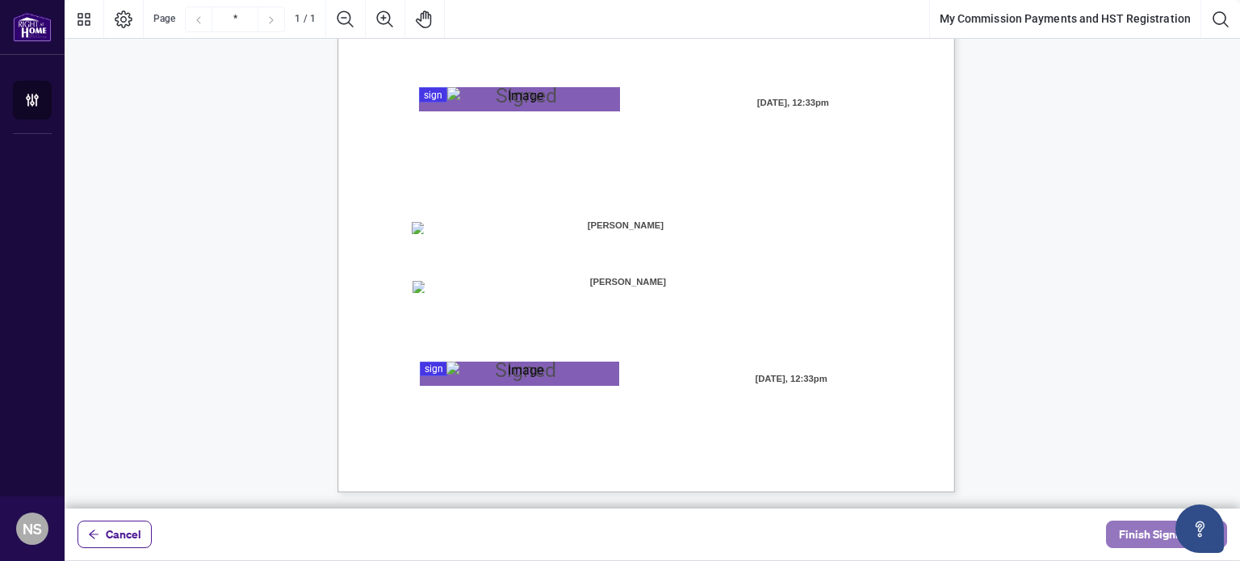
click at [1136, 538] on span "Finish Signing" at bounding box center [1155, 534] width 73 height 26
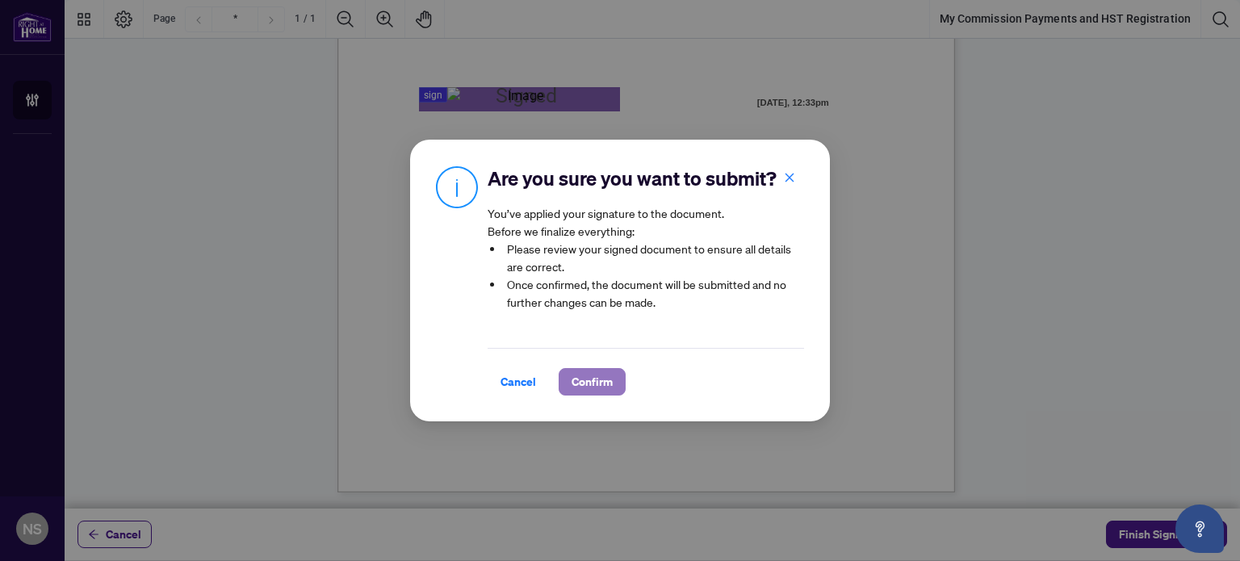
click at [601, 395] on span "Confirm" at bounding box center [591, 382] width 41 height 26
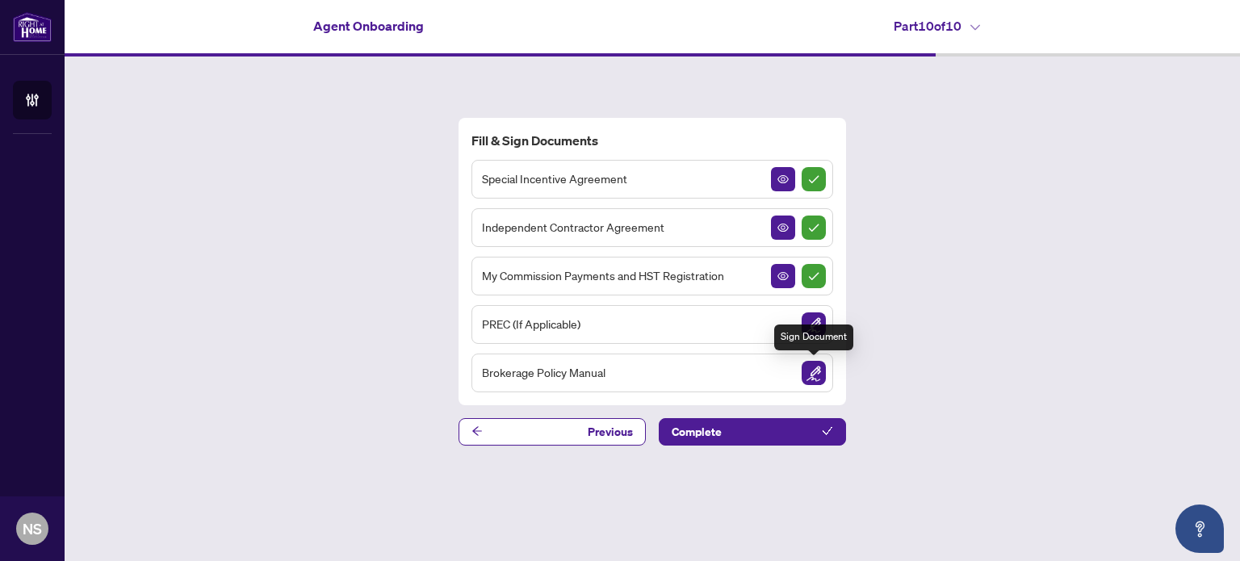
click at [812, 377] on img "Sign Document" at bounding box center [813, 373] width 24 height 24
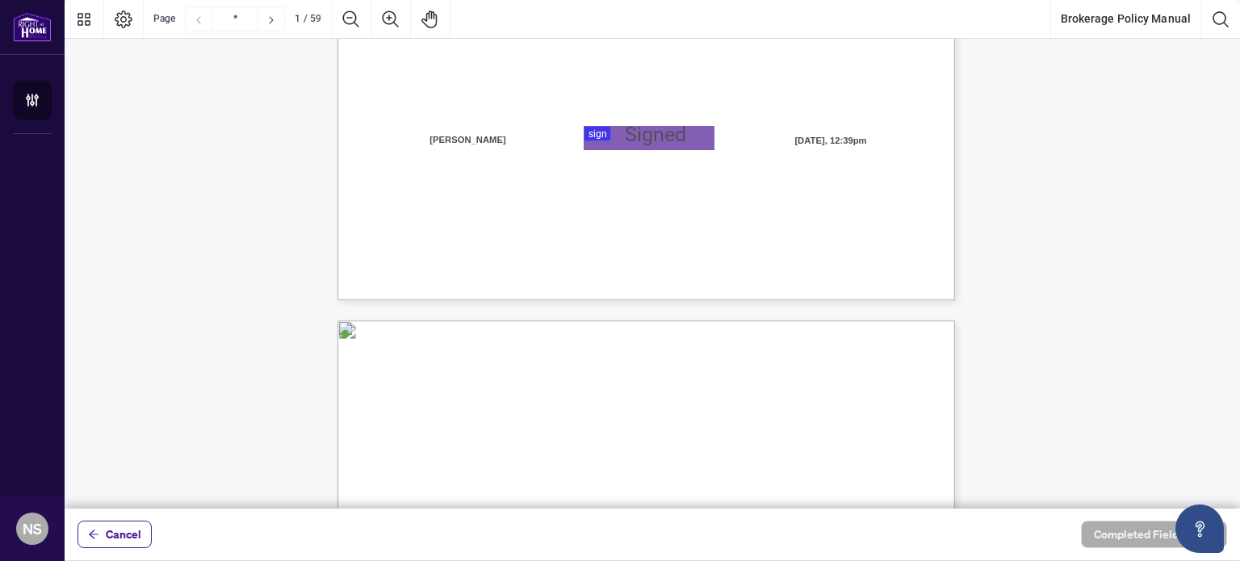
scroll to position [581, 0]
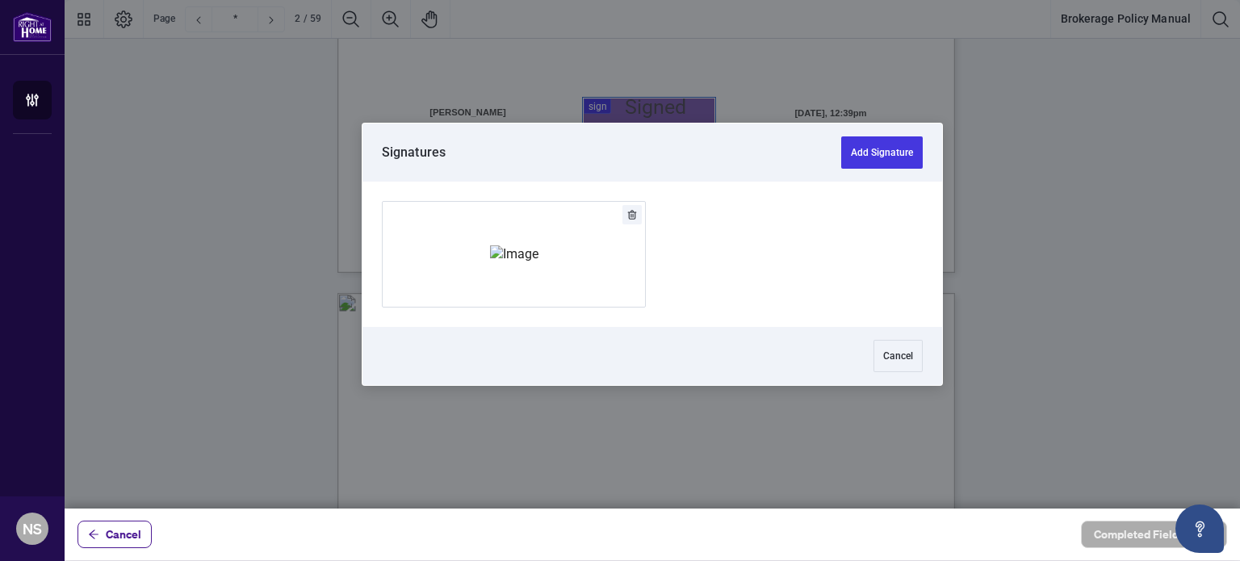
click at [632, 114] on div at bounding box center [652, 254] width 1175 height 508
click at [520, 251] on img "Add Signature" at bounding box center [514, 254] width 48 height 18
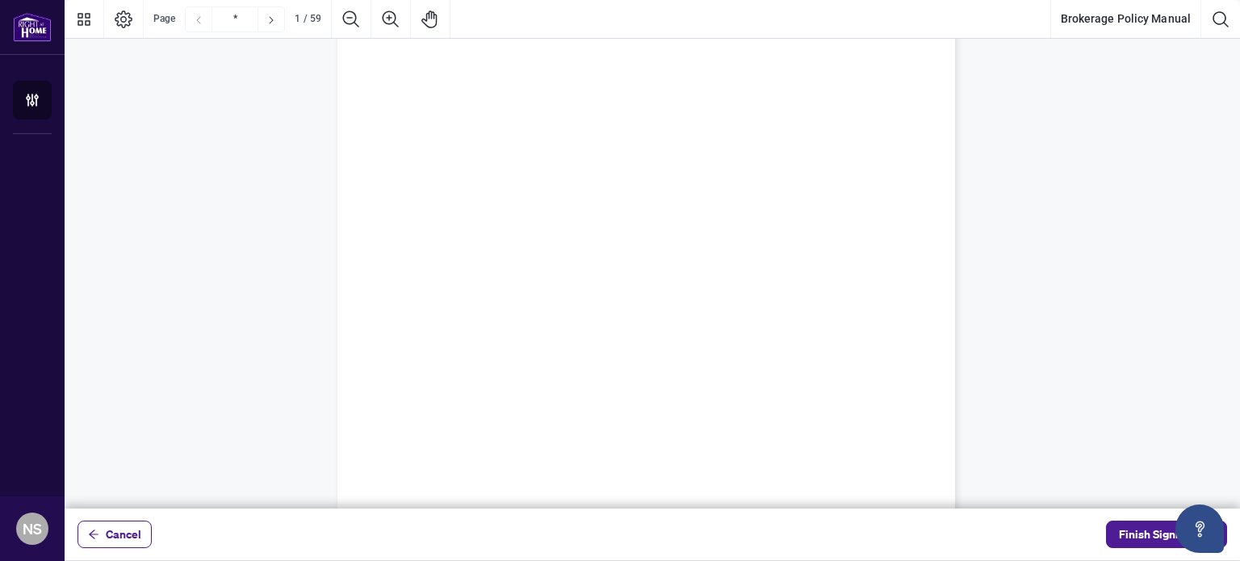
scroll to position [0, 0]
type input "*"
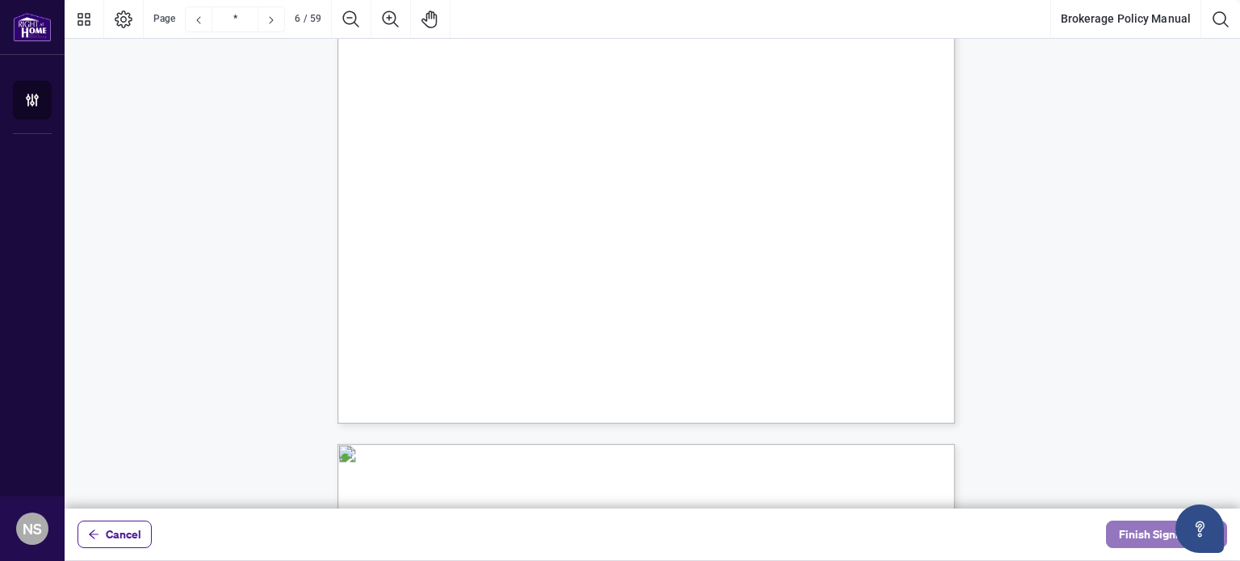
click at [1143, 526] on span "Finish Signing" at bounding box center [1155, 534] width 73 height 26
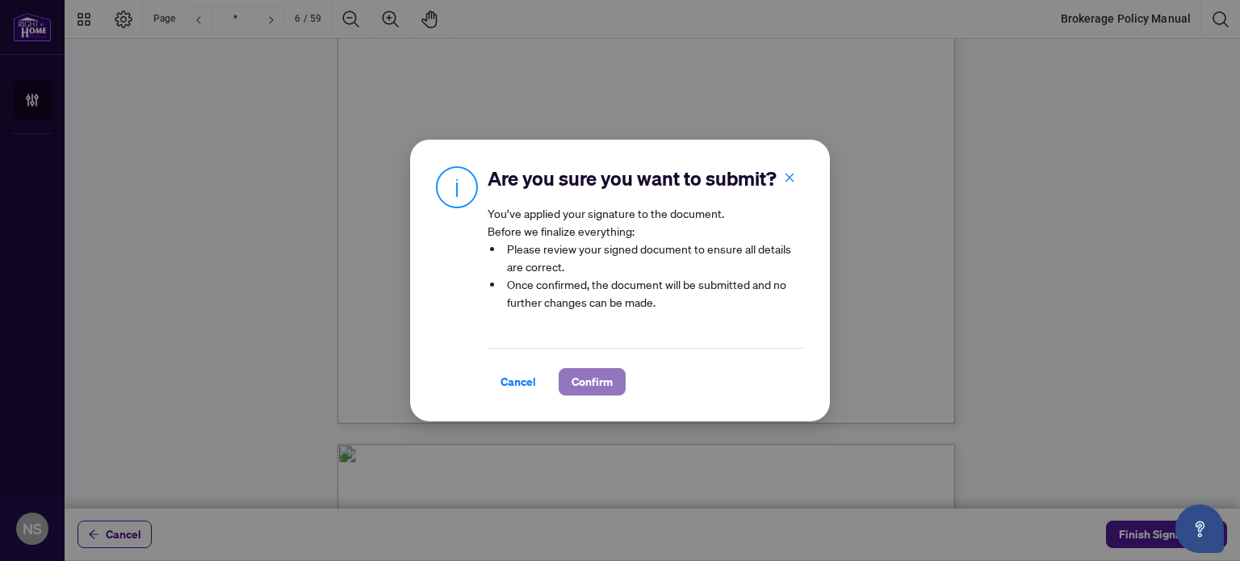
click at [584, 387] on span "Confirm" at bounding box center [591, 382] width 41 height 26
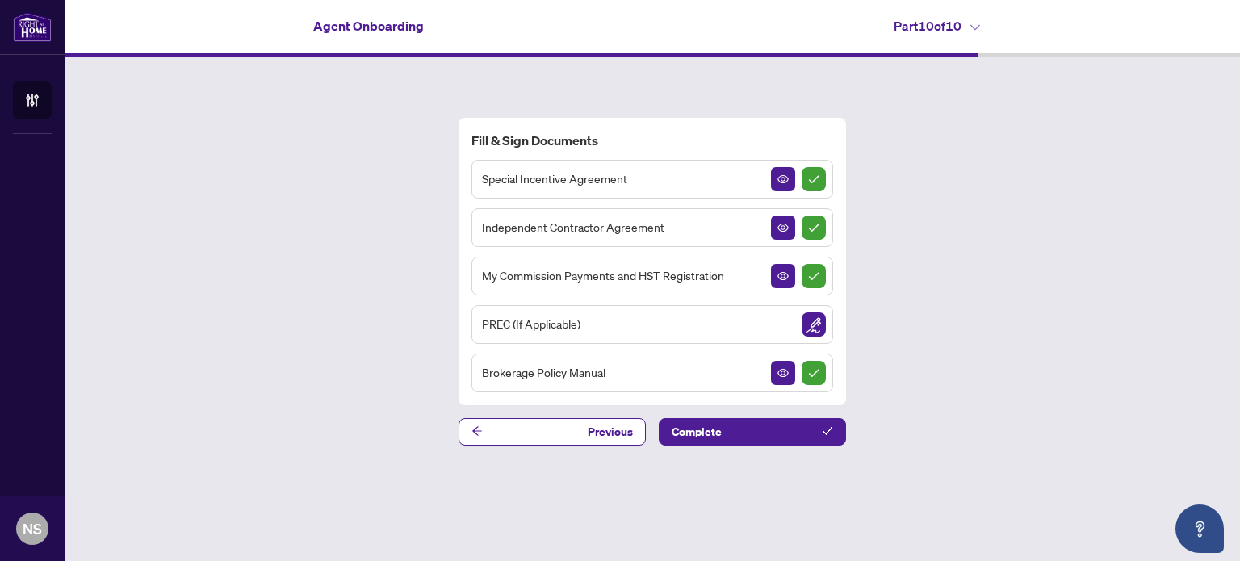
click at [1239, 517] on main "Agent Onboarding Part 10 of 10   Fill & Sign Documents Special Incentive Agreem…" at bounding box center [652, 280] width 1175 height 561
